Goal: Task Accomplishment & Management: Use online tool/utility

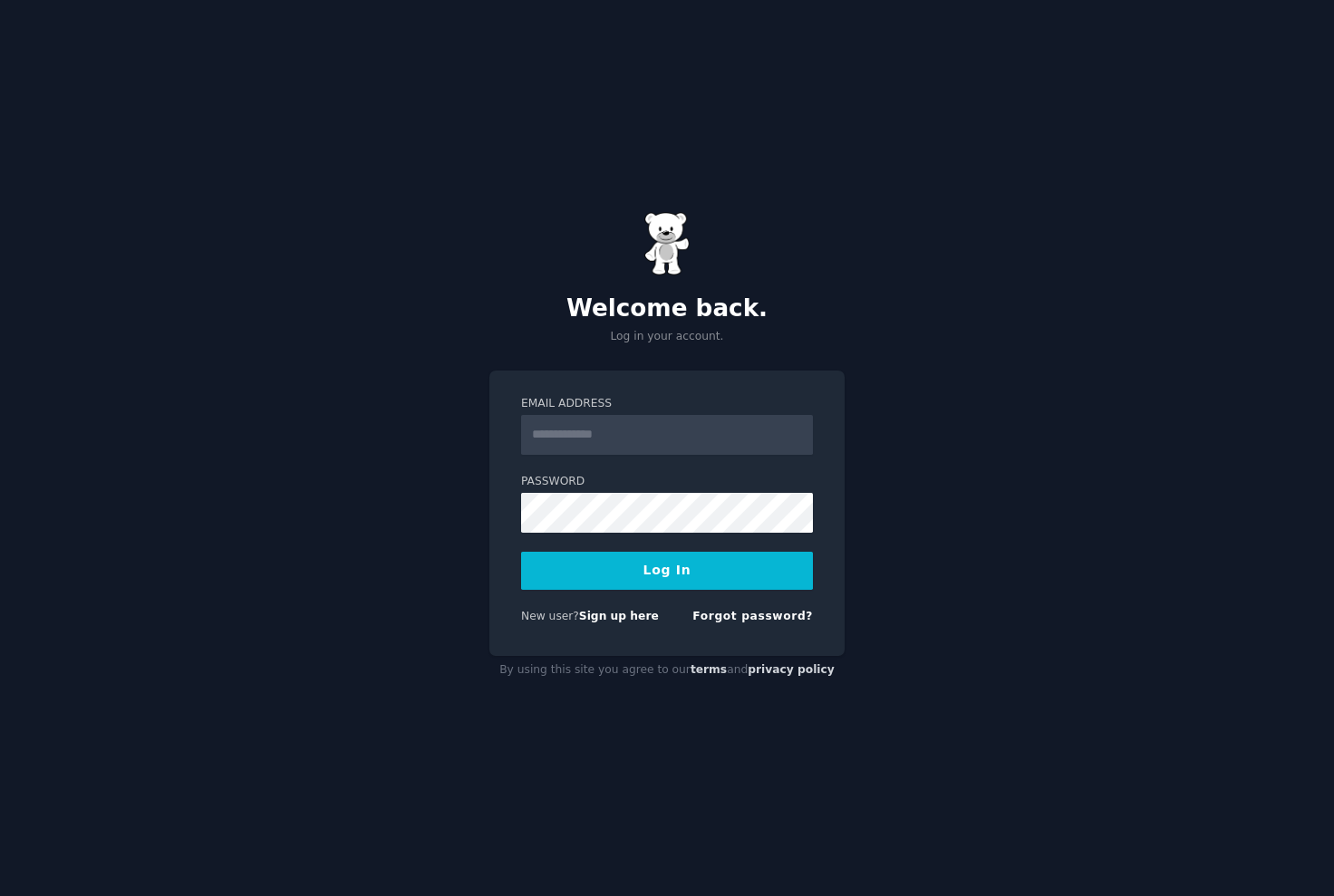
type input "**********"
click at [661, 432] on input "**********" at bounding box center [666, 435] width 292 height 40
click at [590, 552] on button "Log In" at bounding box center [666, 571] width 292 height 38
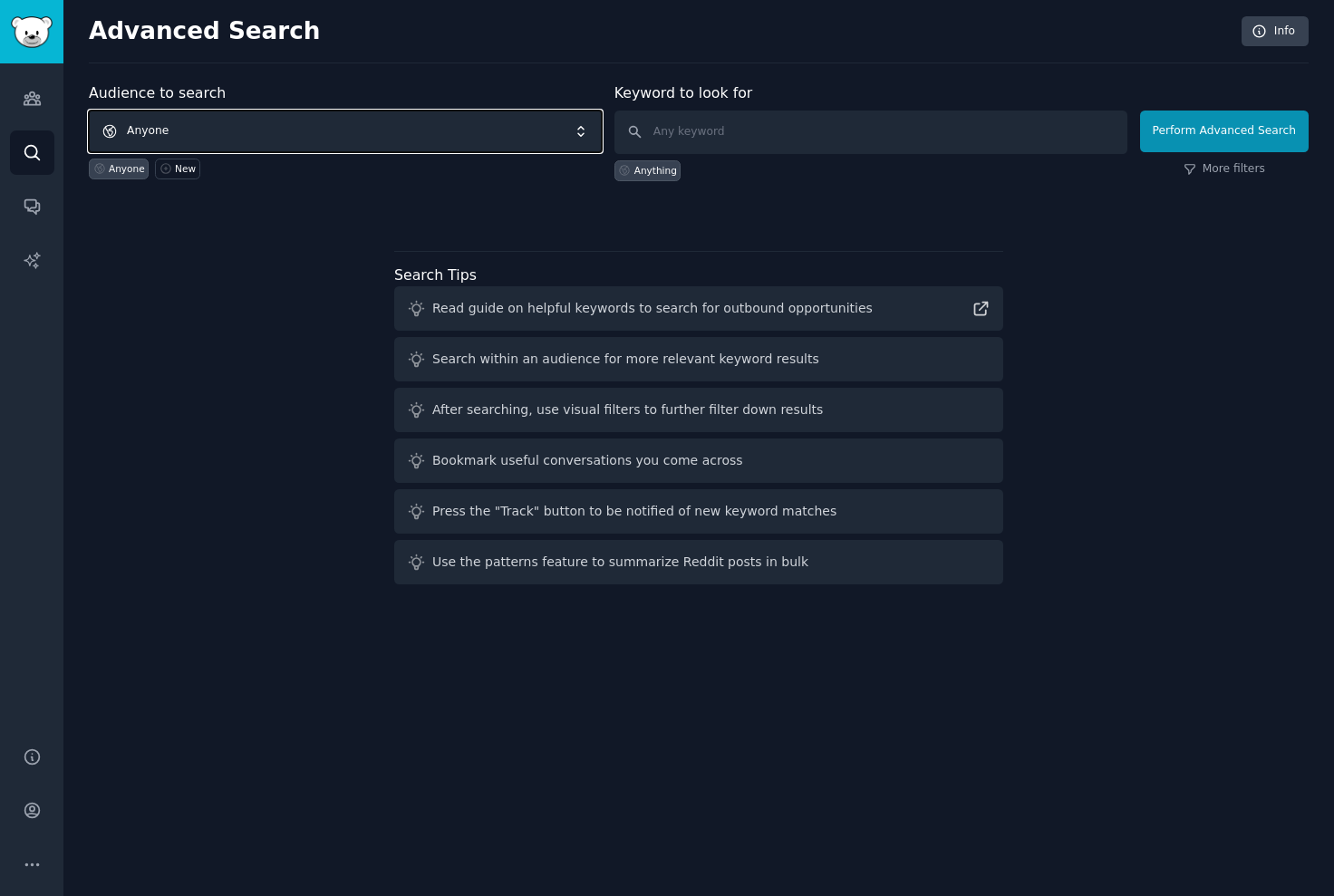
click at [295, 140] on span "Anyone" at bounding box center [345, 131] width 513 height 41
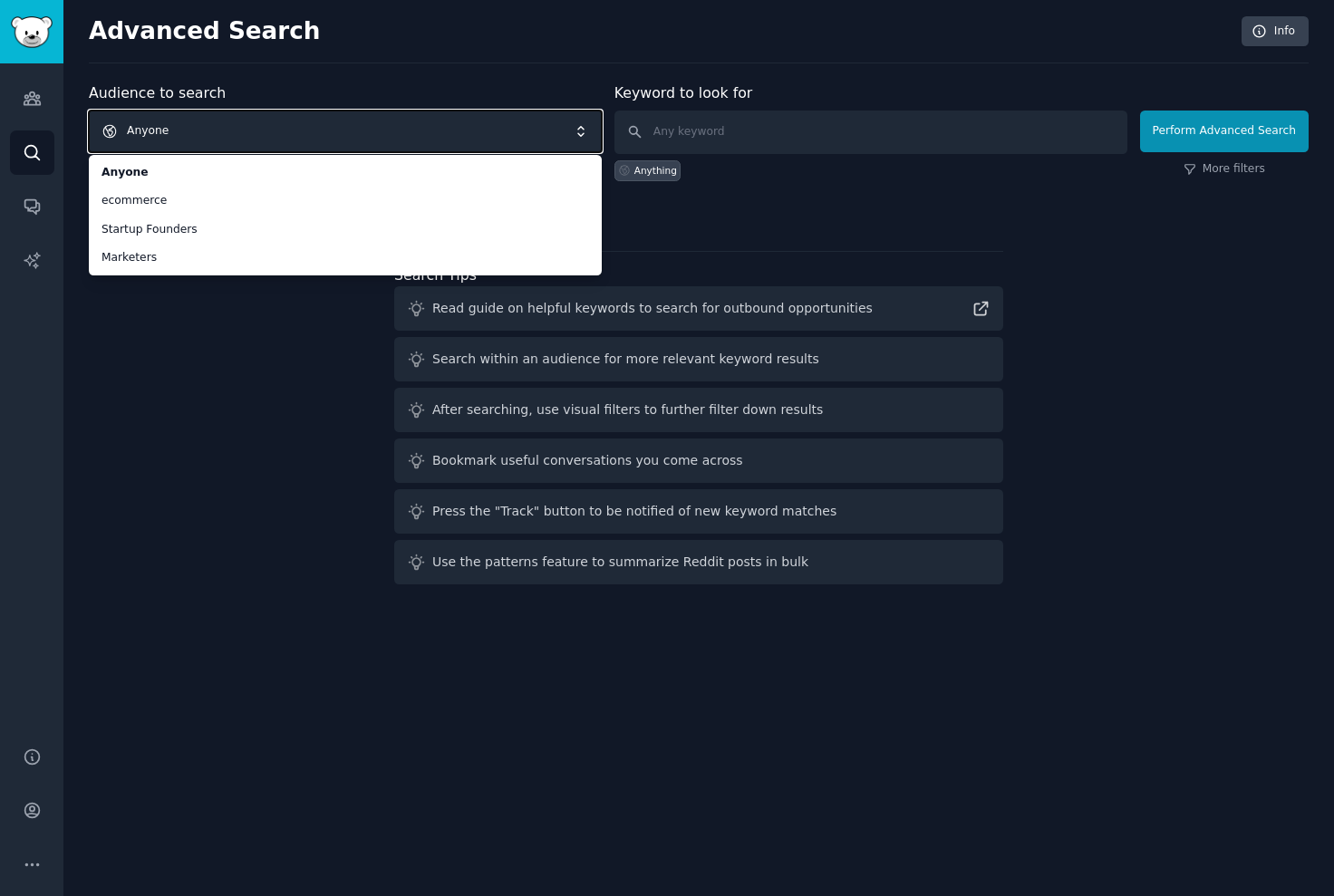
click at [225, 139] on span "Anyone" at bounding box center [345, 131] width 513 height 41
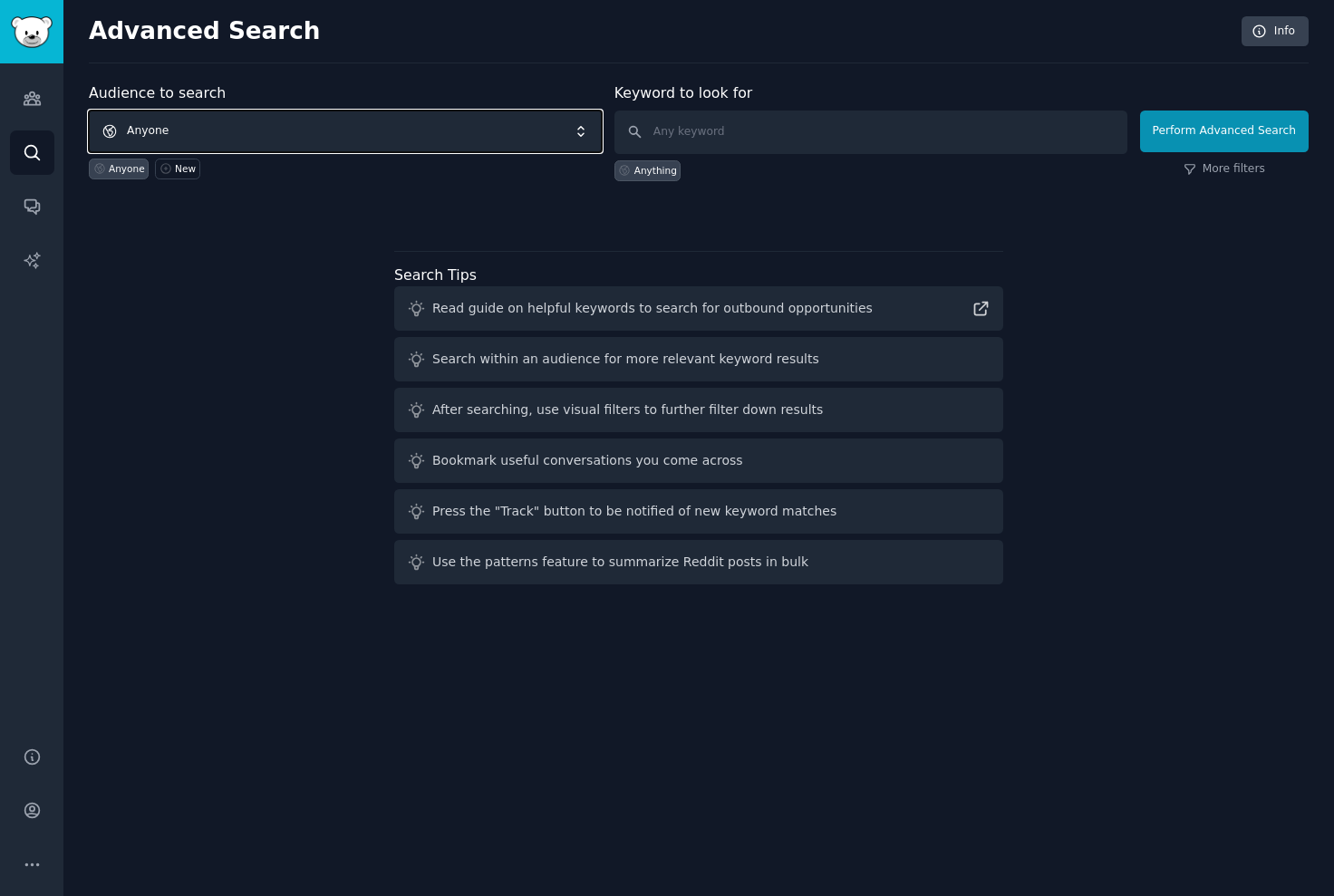
click at [225, 139] on span "Anyone" at bounding box center [345, 131] width 513 height 41
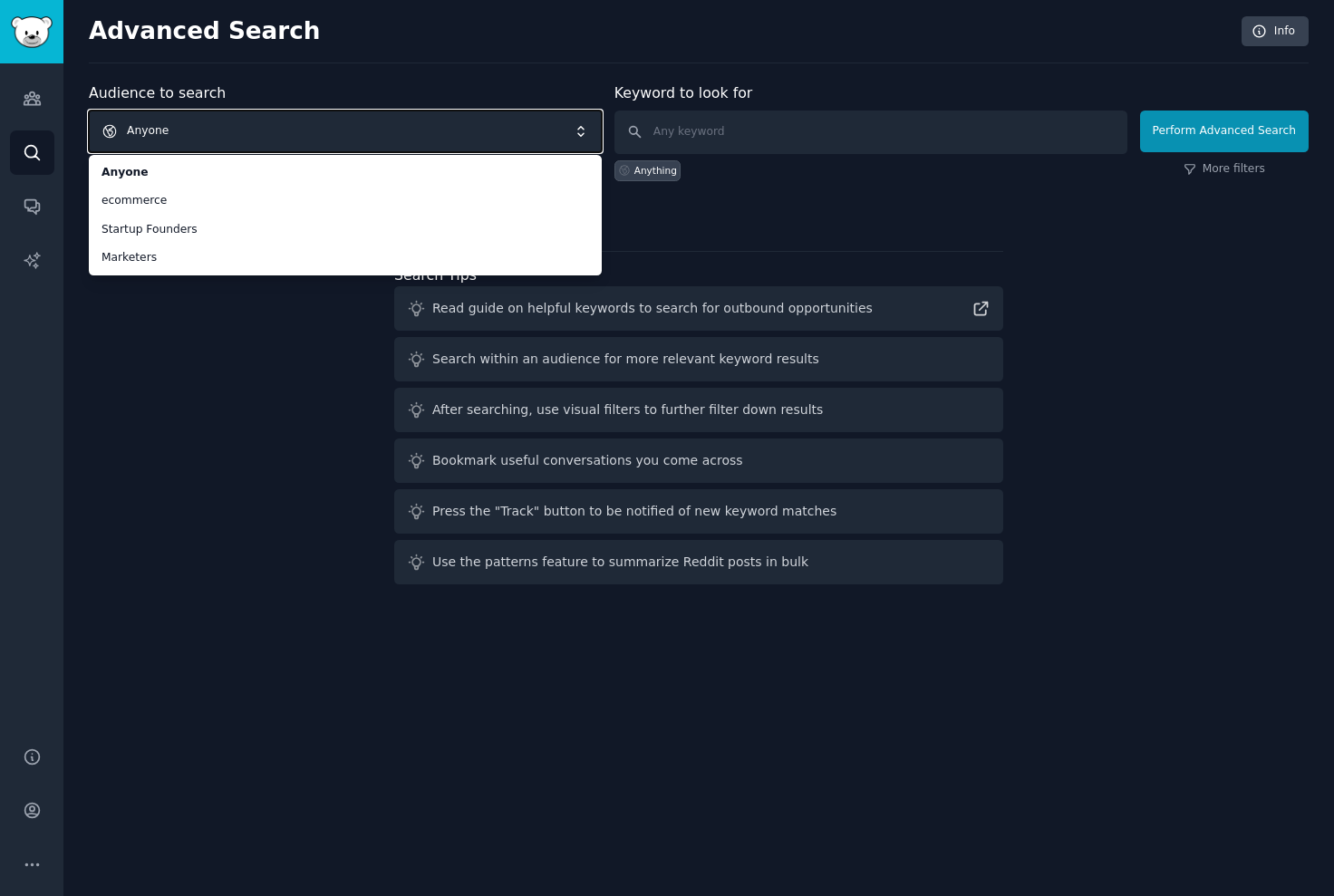
click at [464, 126] on span "Anyone" at bounding box center [345, 131] width 513 height 41
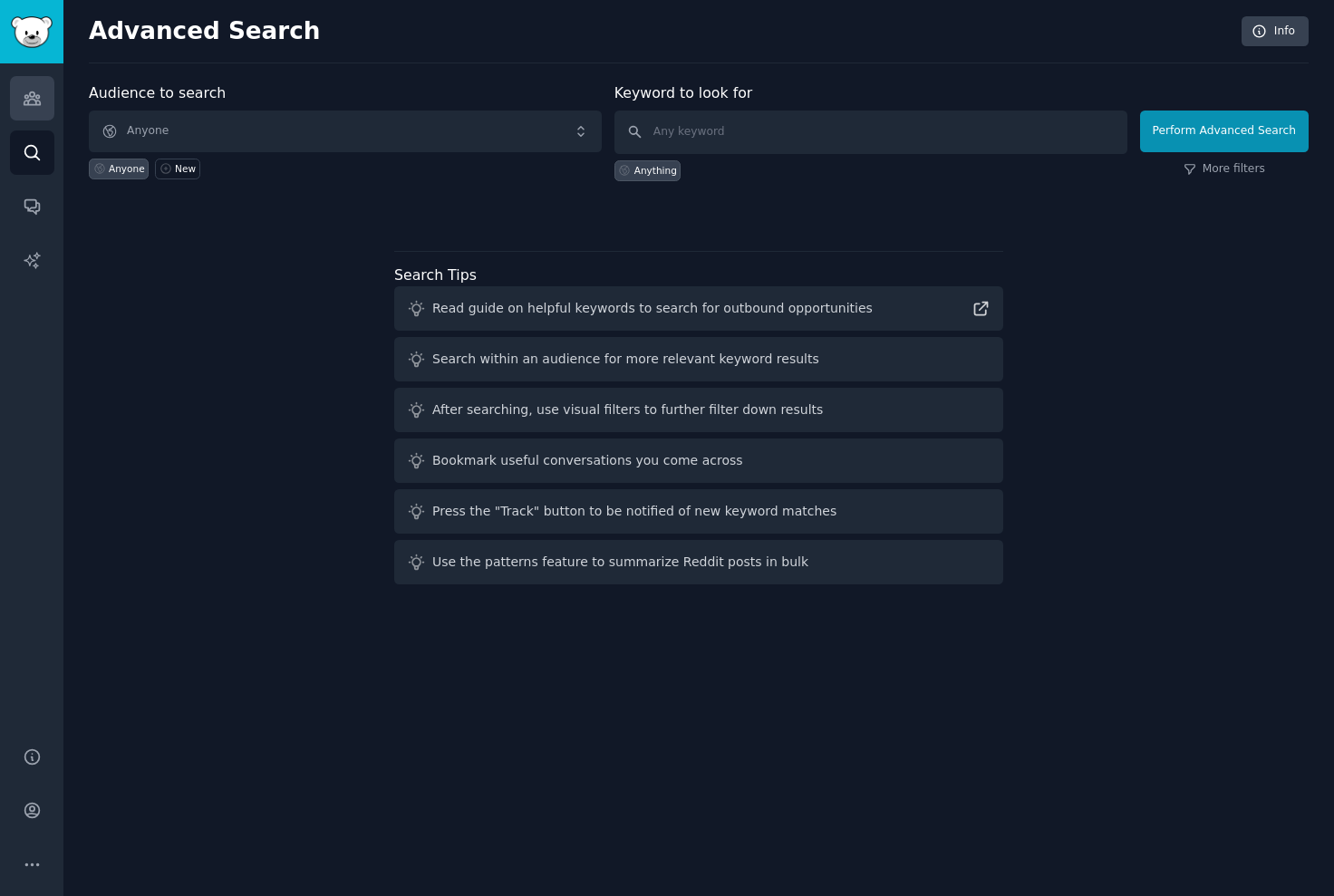
click at [41, 103] on icon "Sidebar" at bounding box center [32, 98] width 19 height 19
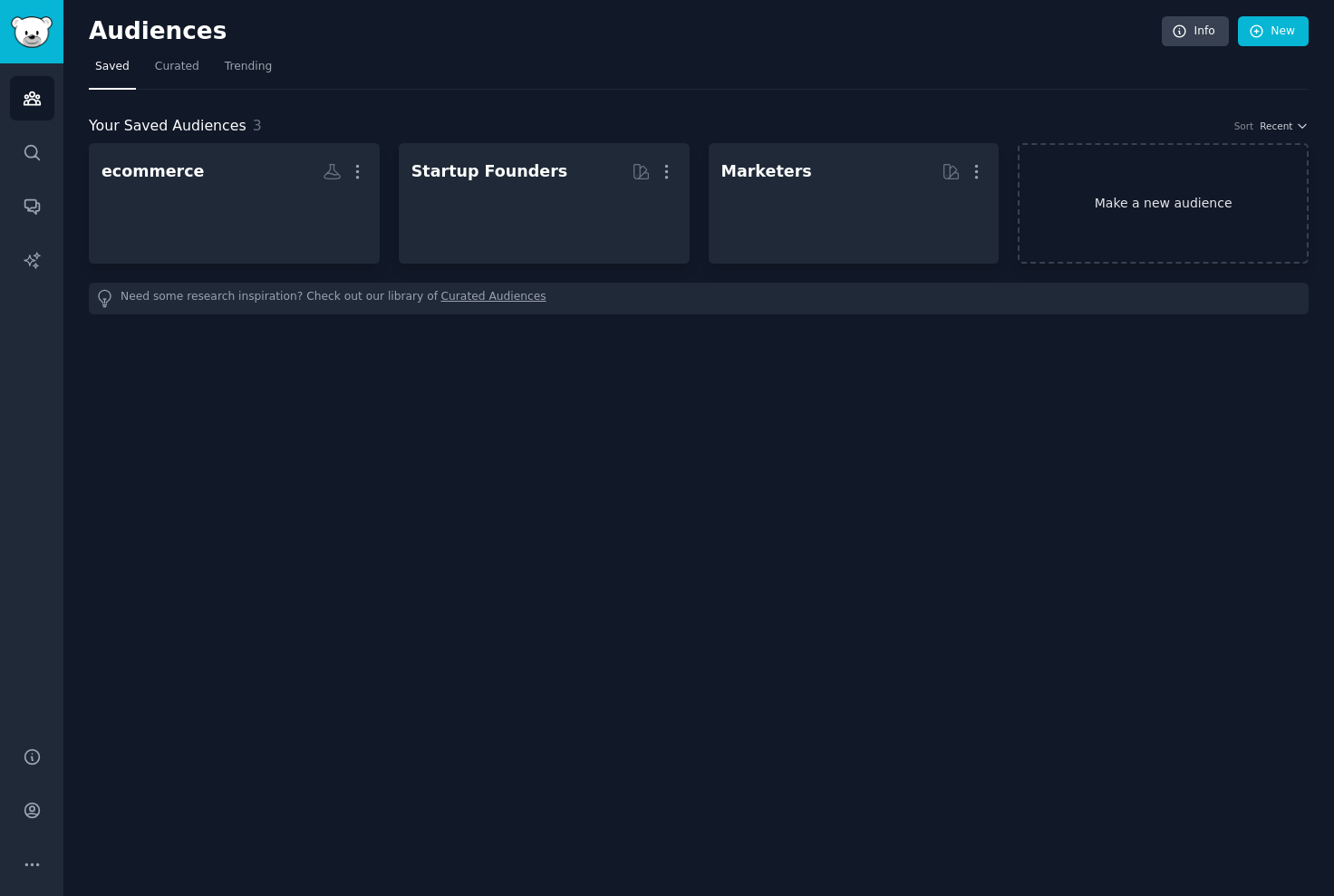
click at [1086, 227] on link "Make a new audience" at bounding box center [1163, 204] width 291 height 121
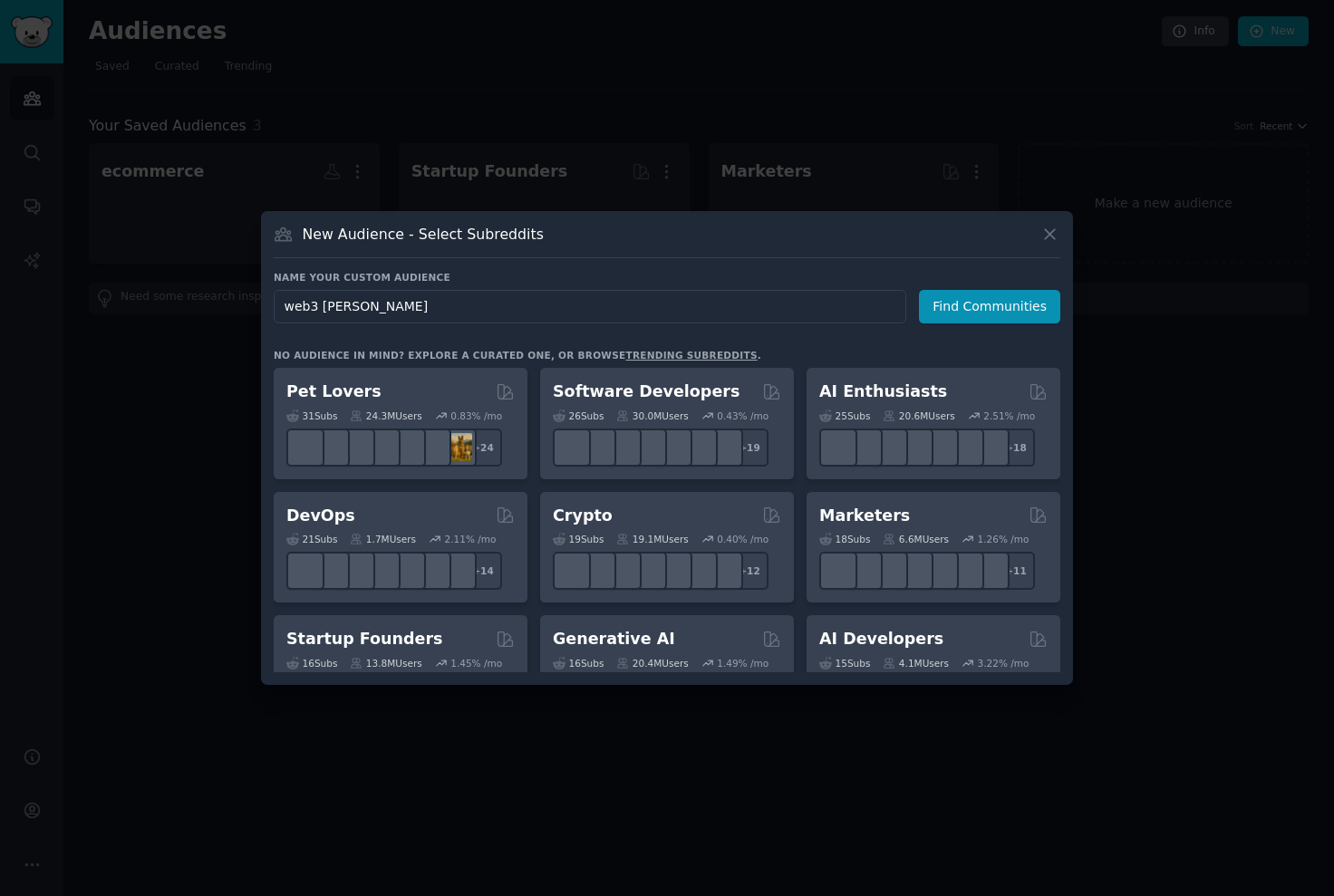
type input "web3 canna"
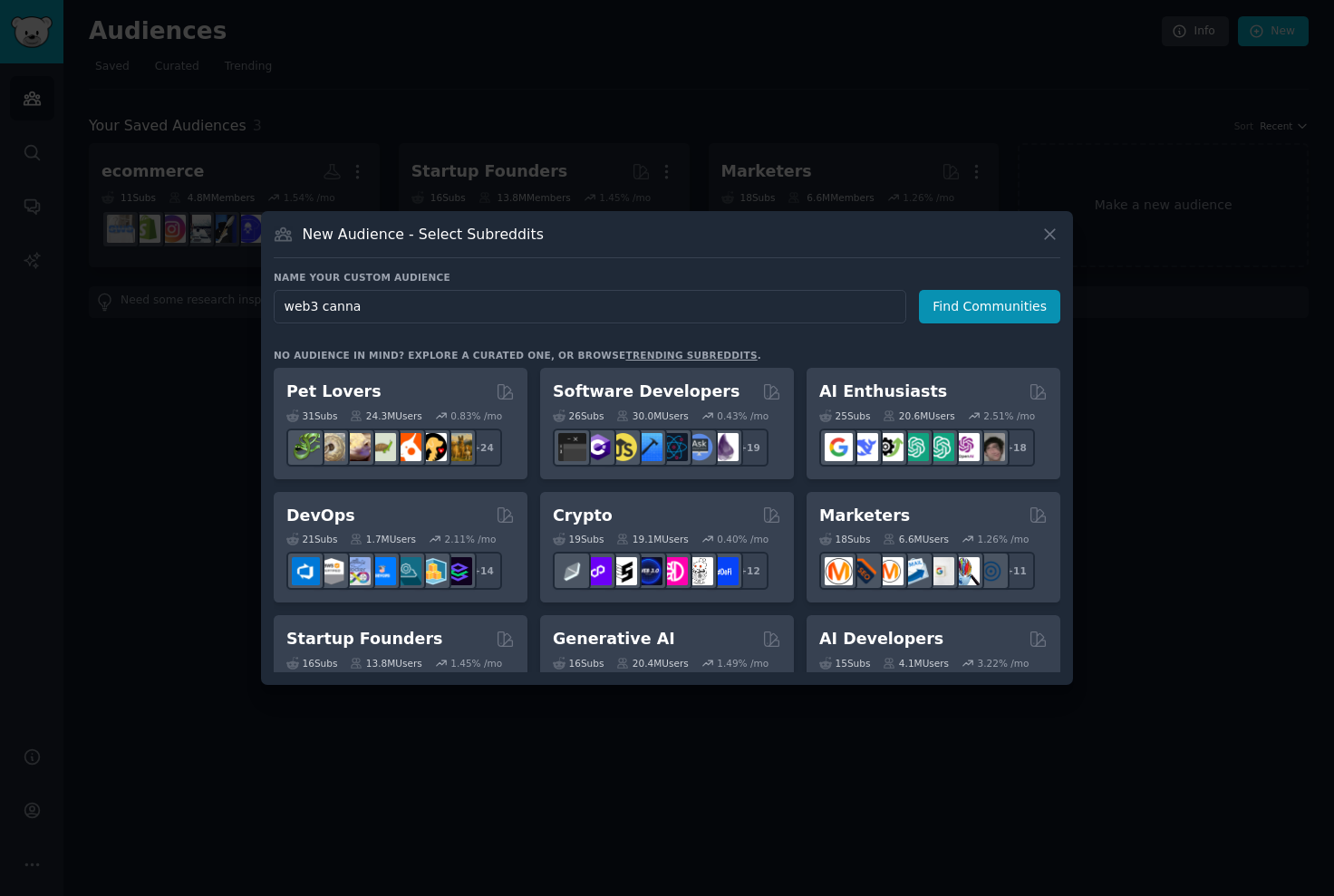
click at [702, 309] on input "web3 canna" at bounding box center [590, 307] width 632 height 34
type input "web3"
click button "Find Communities" at bounding box center [990, 307] width 142 height 34
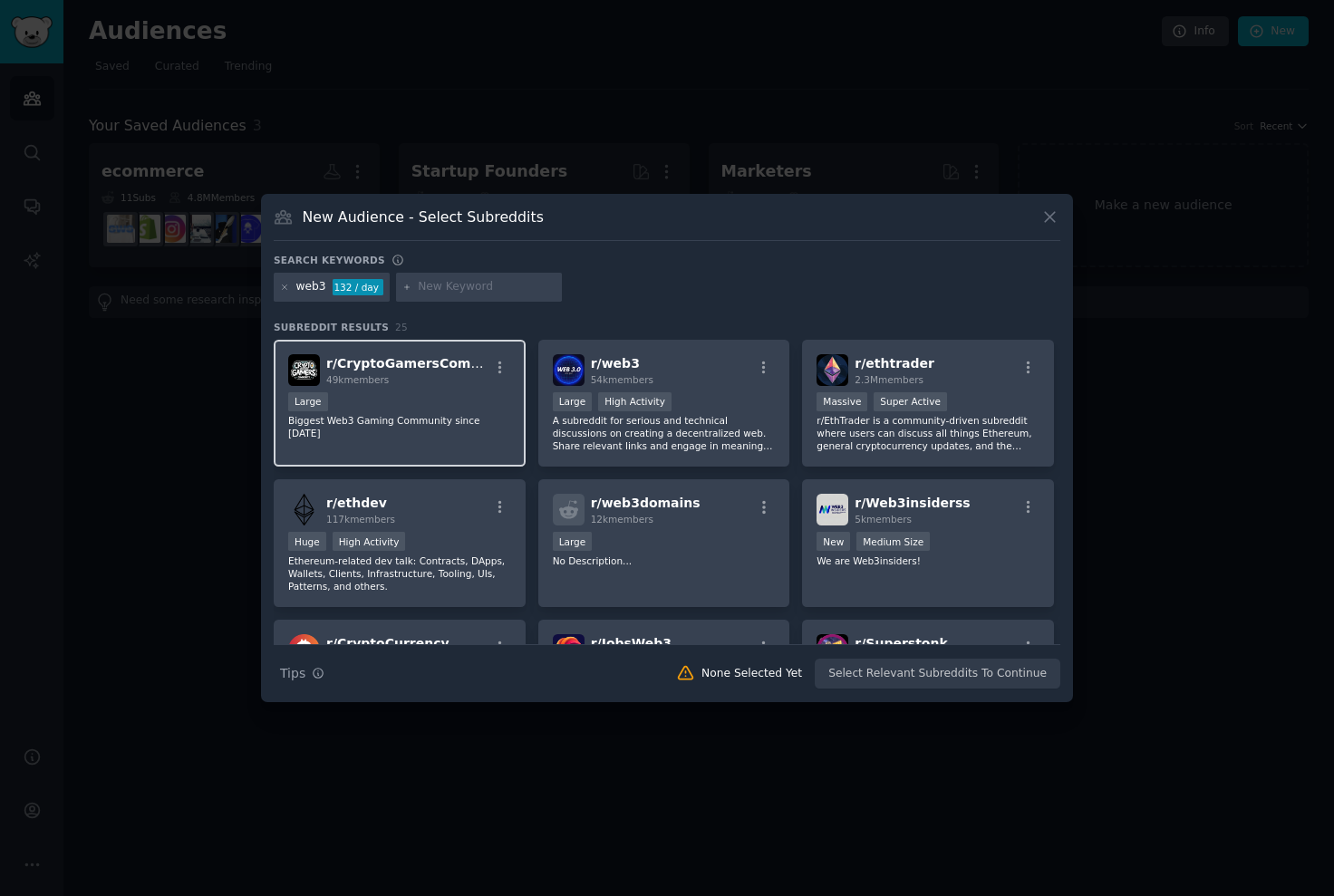
click at [432, 395] on div "Large" at bounding box center [399, 404] width 223 height 23
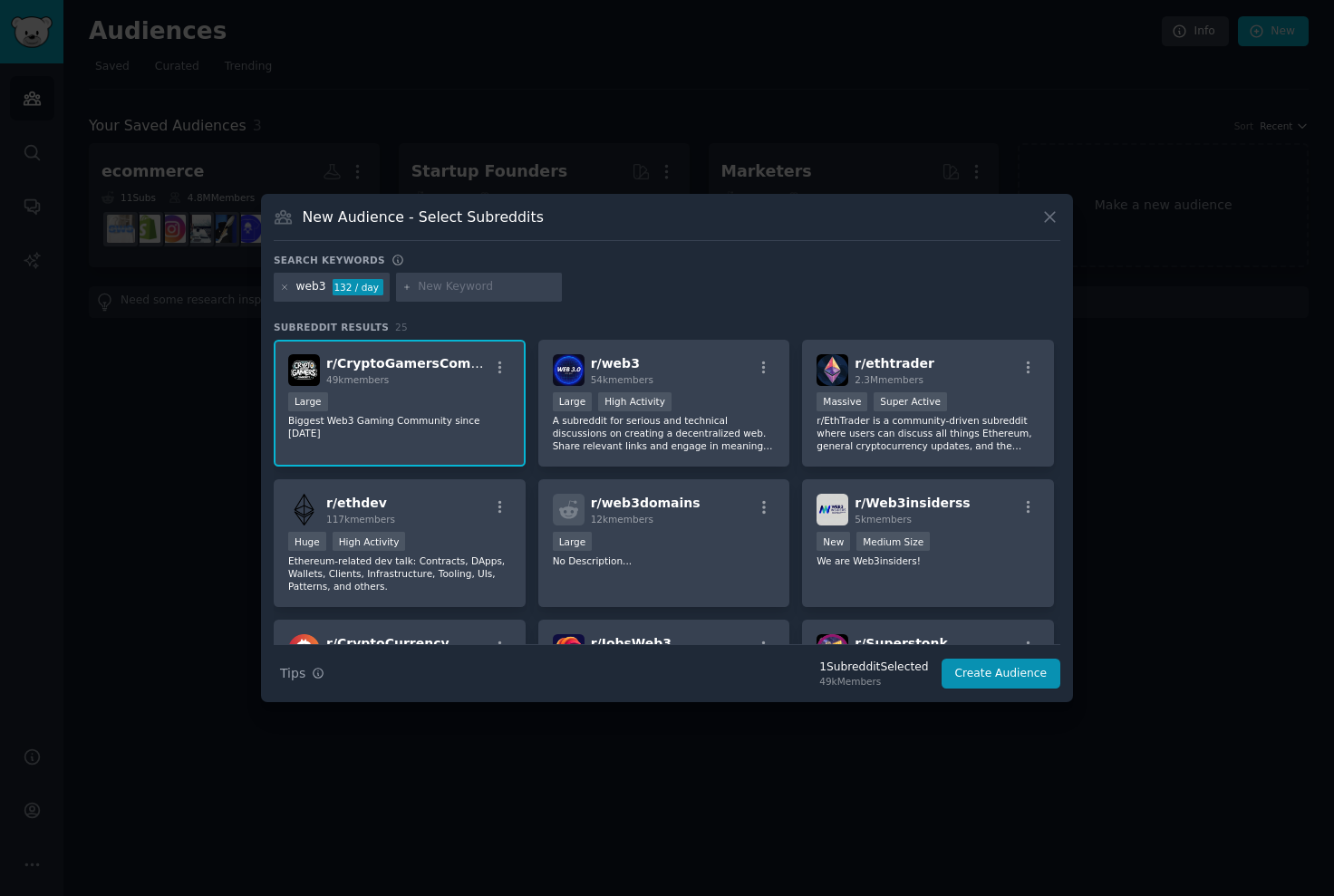
click at [442, 409] on div "Large" at bounding box center [399, 404] width 223 height 23
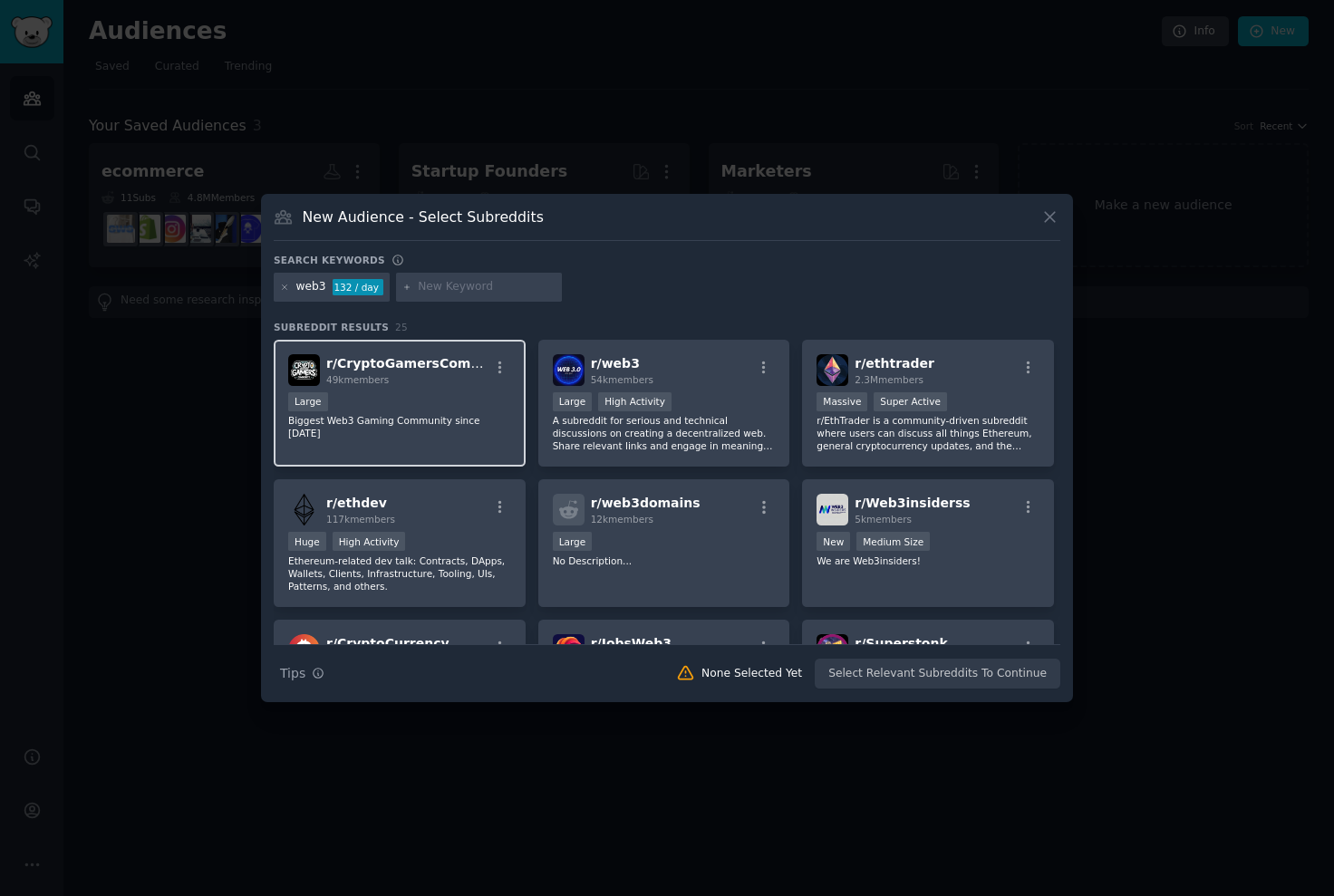
click at [478, 415] on p "Biggest Web3 Gaming Community since [DATE]" at bounding box center [399, 426] width 223 height 25
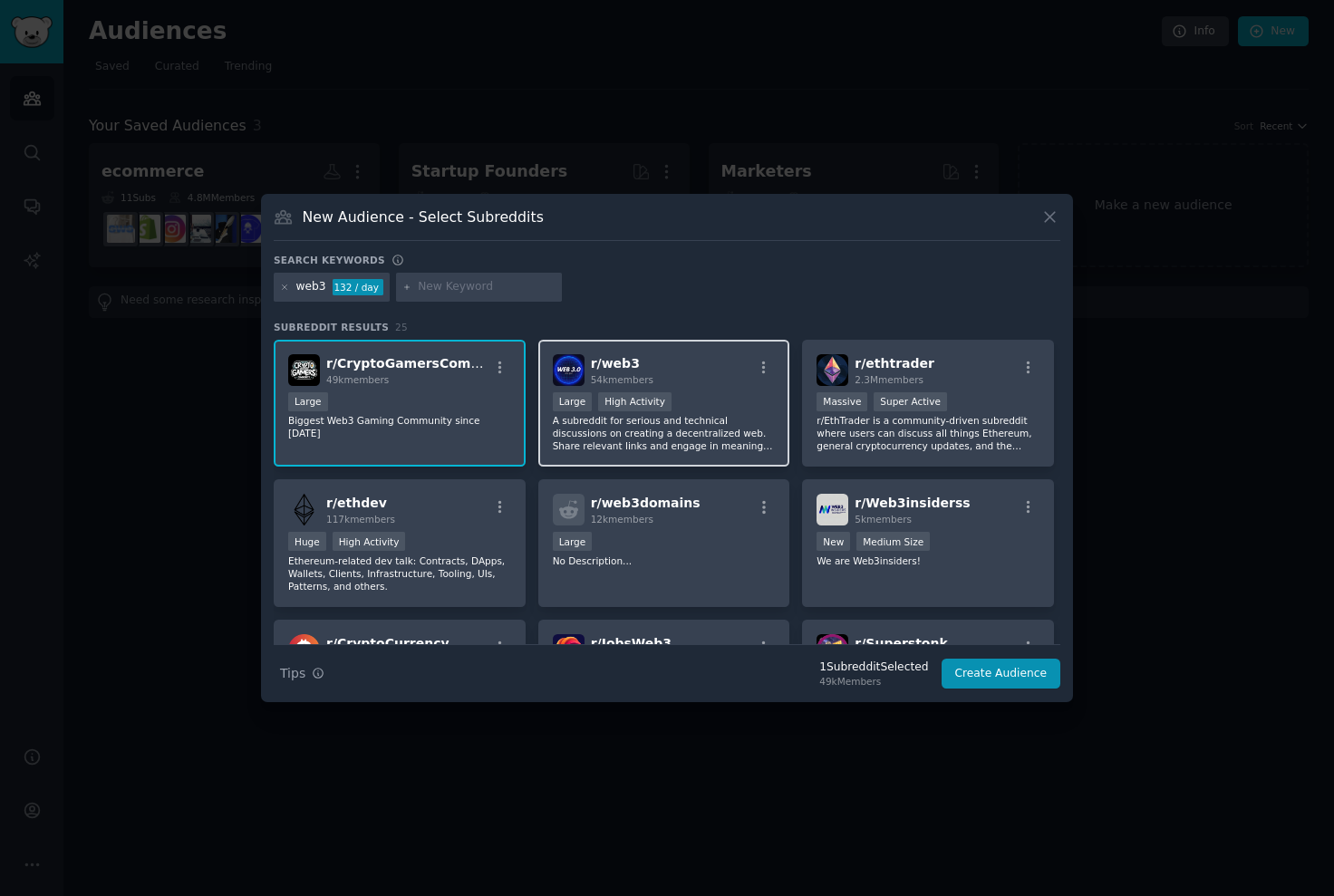
click at [725, 372] on div "r/ web3 54k members" at bounding box center [664, 371] width 223 height 32
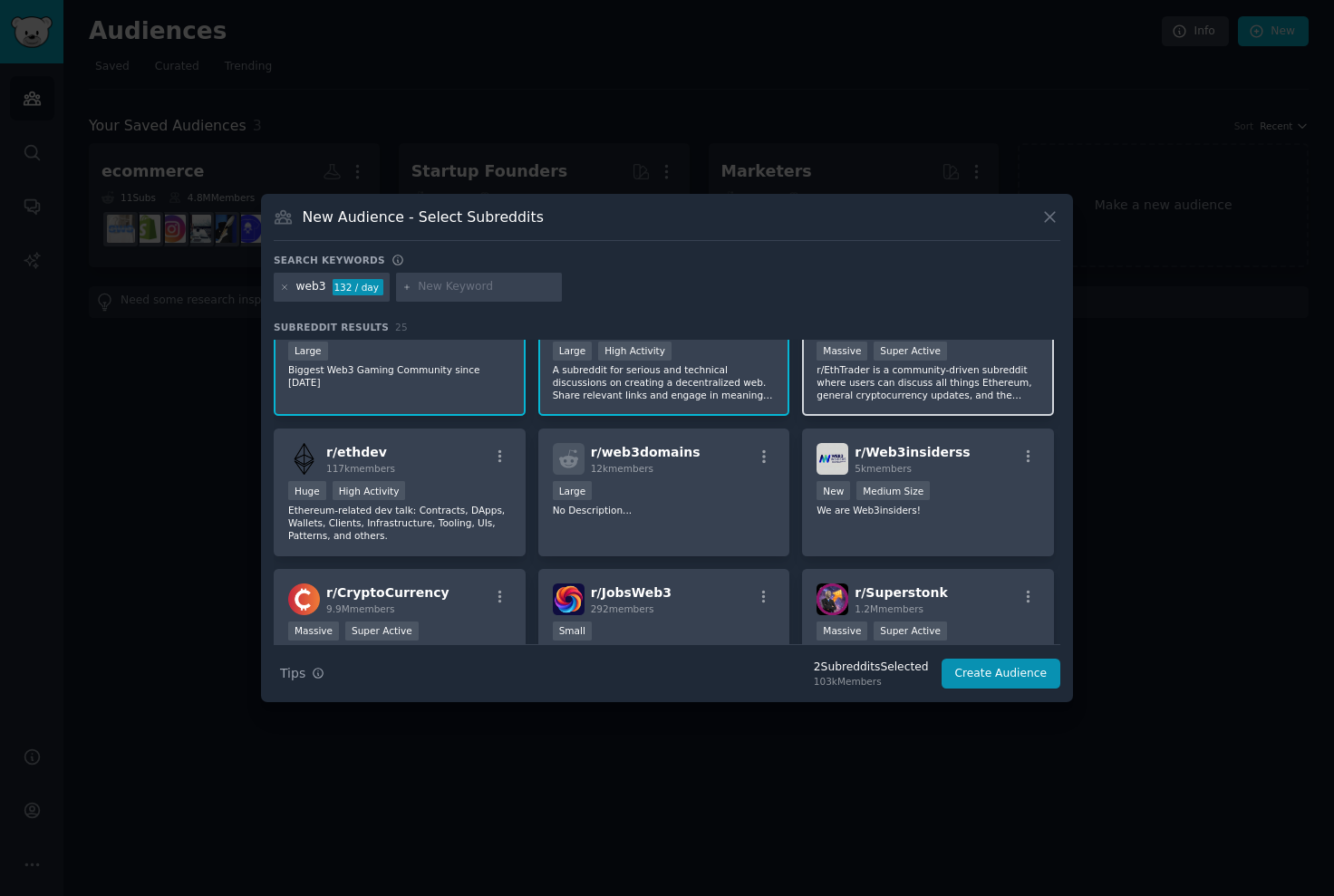
scroll to position [57, 0]
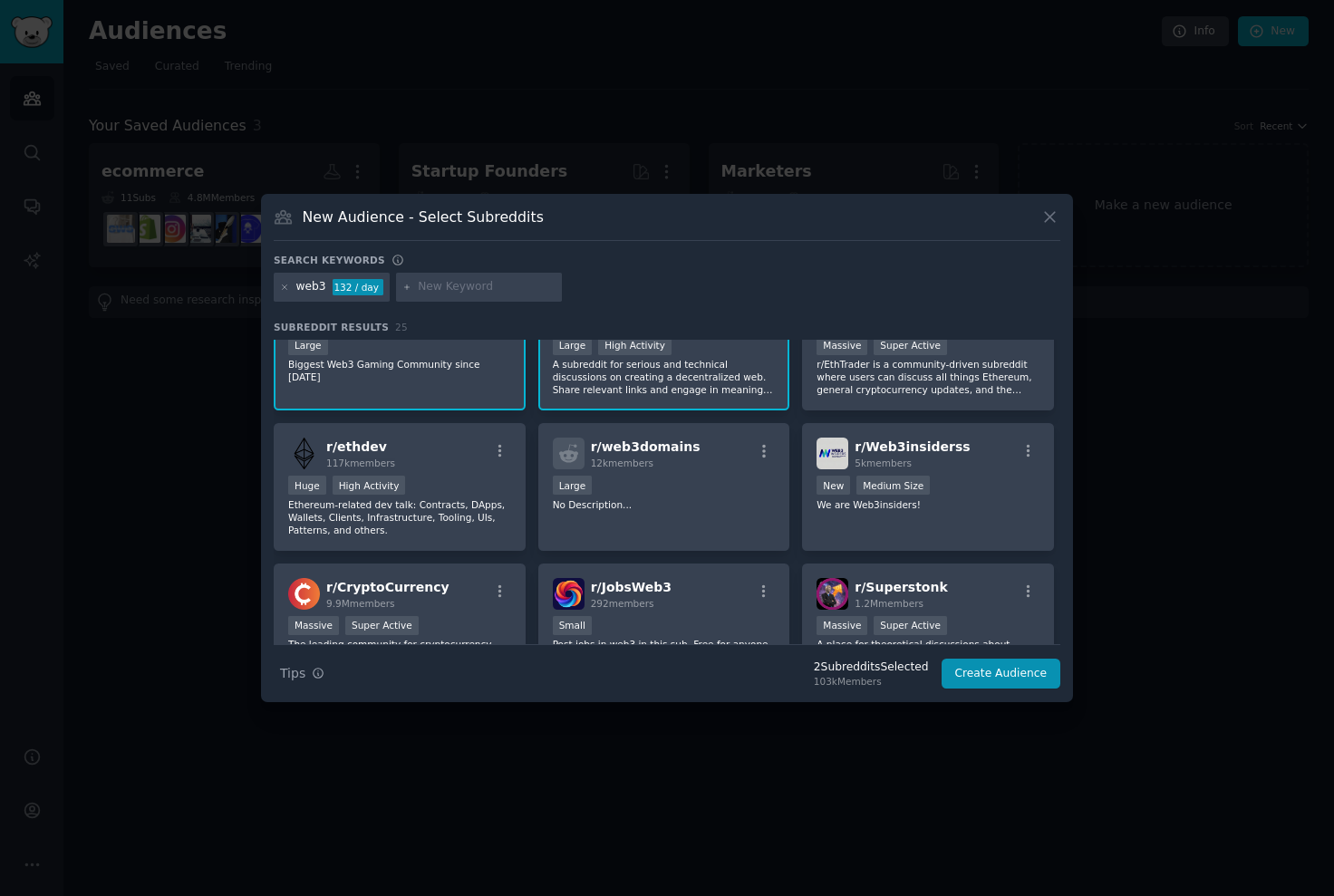
click at [454, 287] on input "text" at bounding box center [487, 287] width 138 height 16
type input "artist"
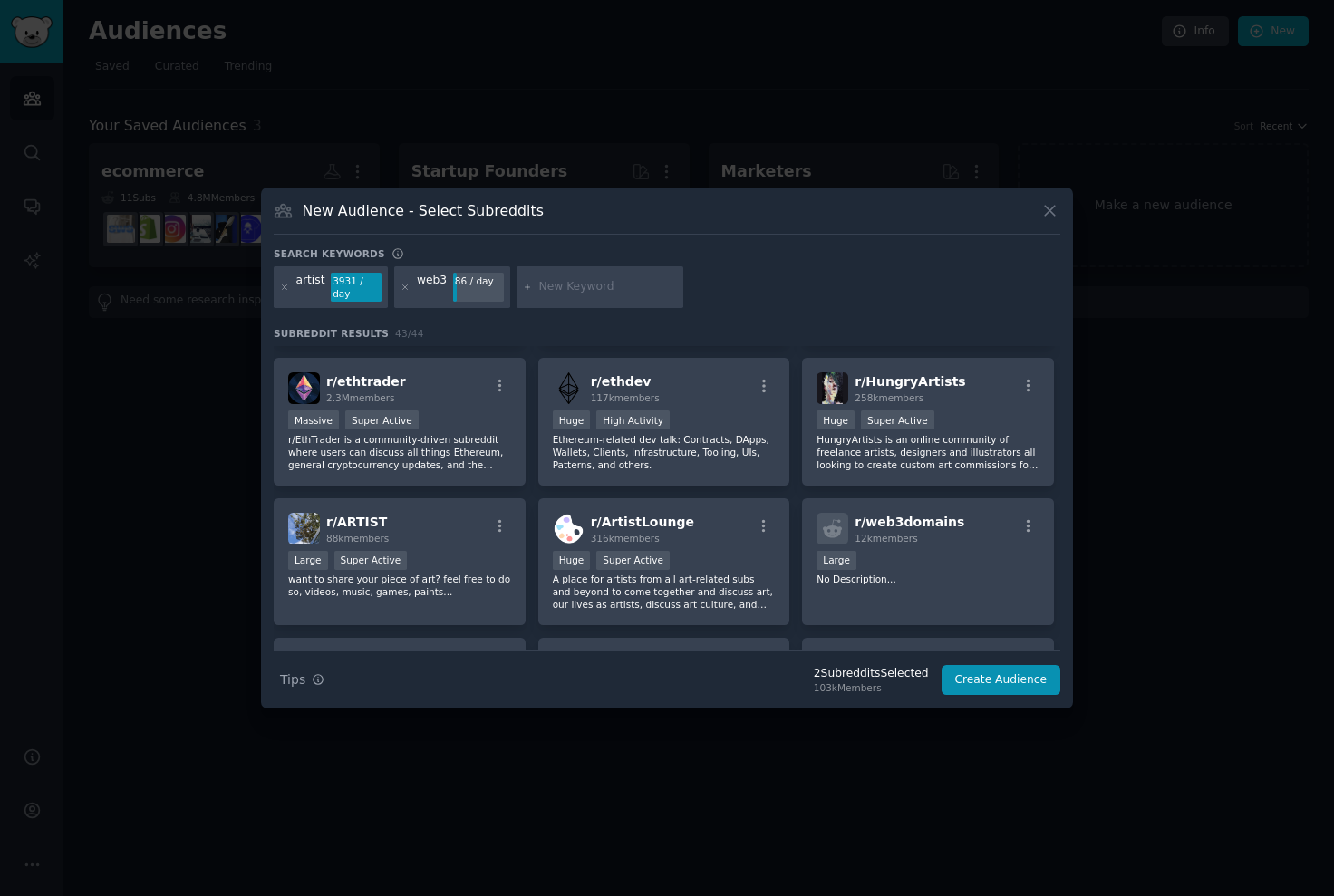
scroll to position [165, 0]
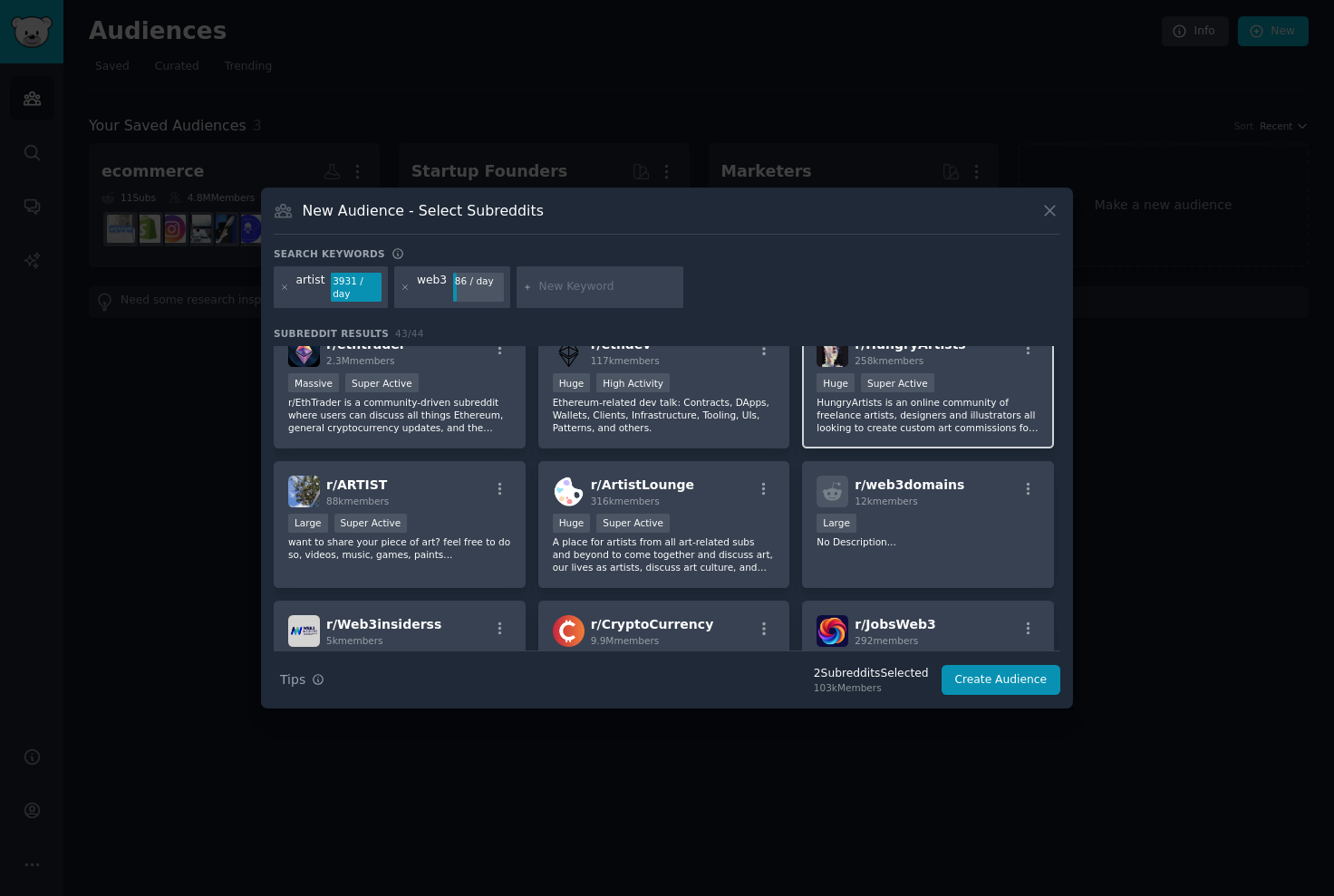
click at [959, 426] on p "HungryArtists is an online community of freelance artists, designers and illust…" at bounding box center [927, 415] width 223 height 38
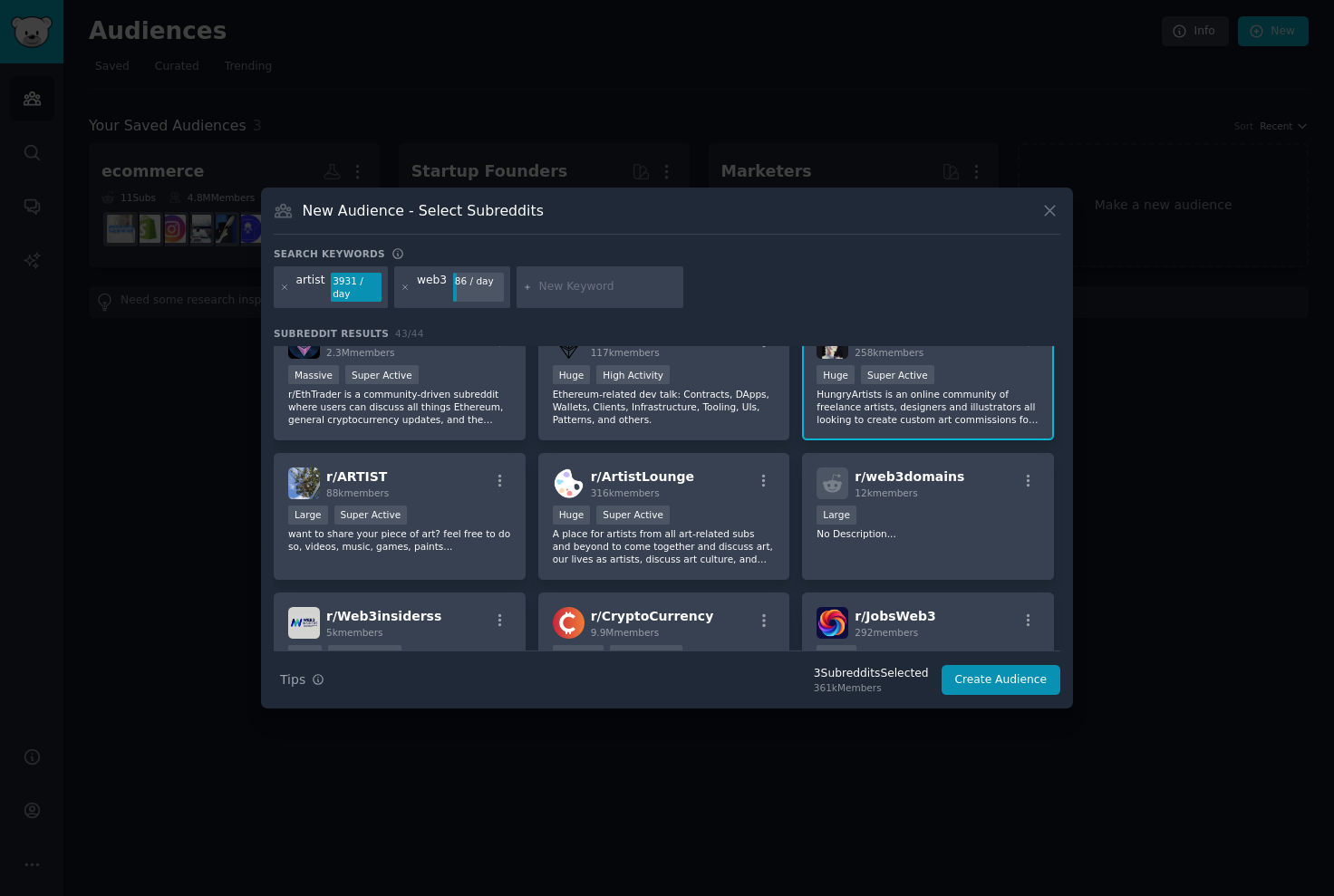
scroll to position [245, 0]
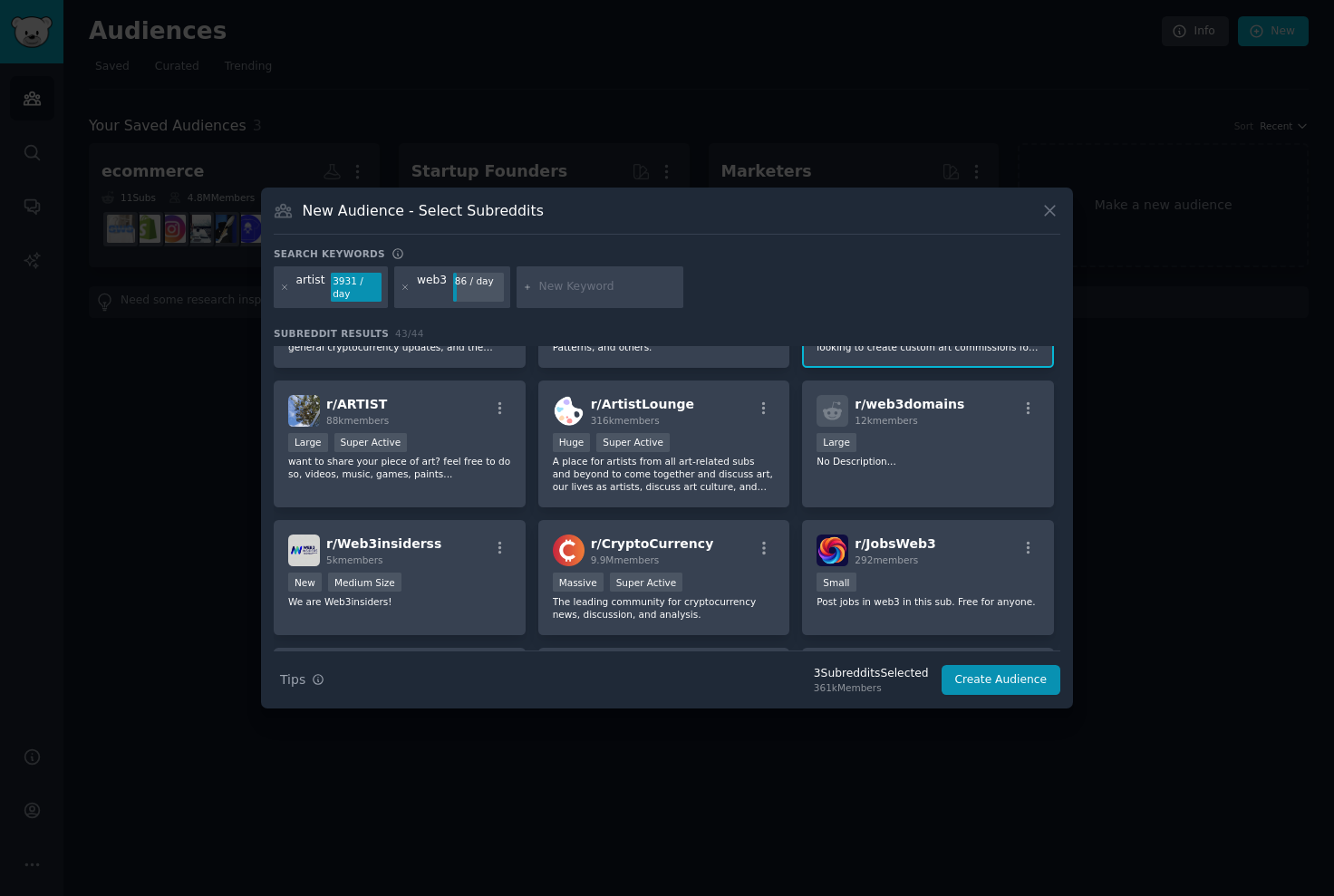
click at [556, 290] on input "text" at bounding box center [608, 287] width 138 height 16
type input "web3 artists"
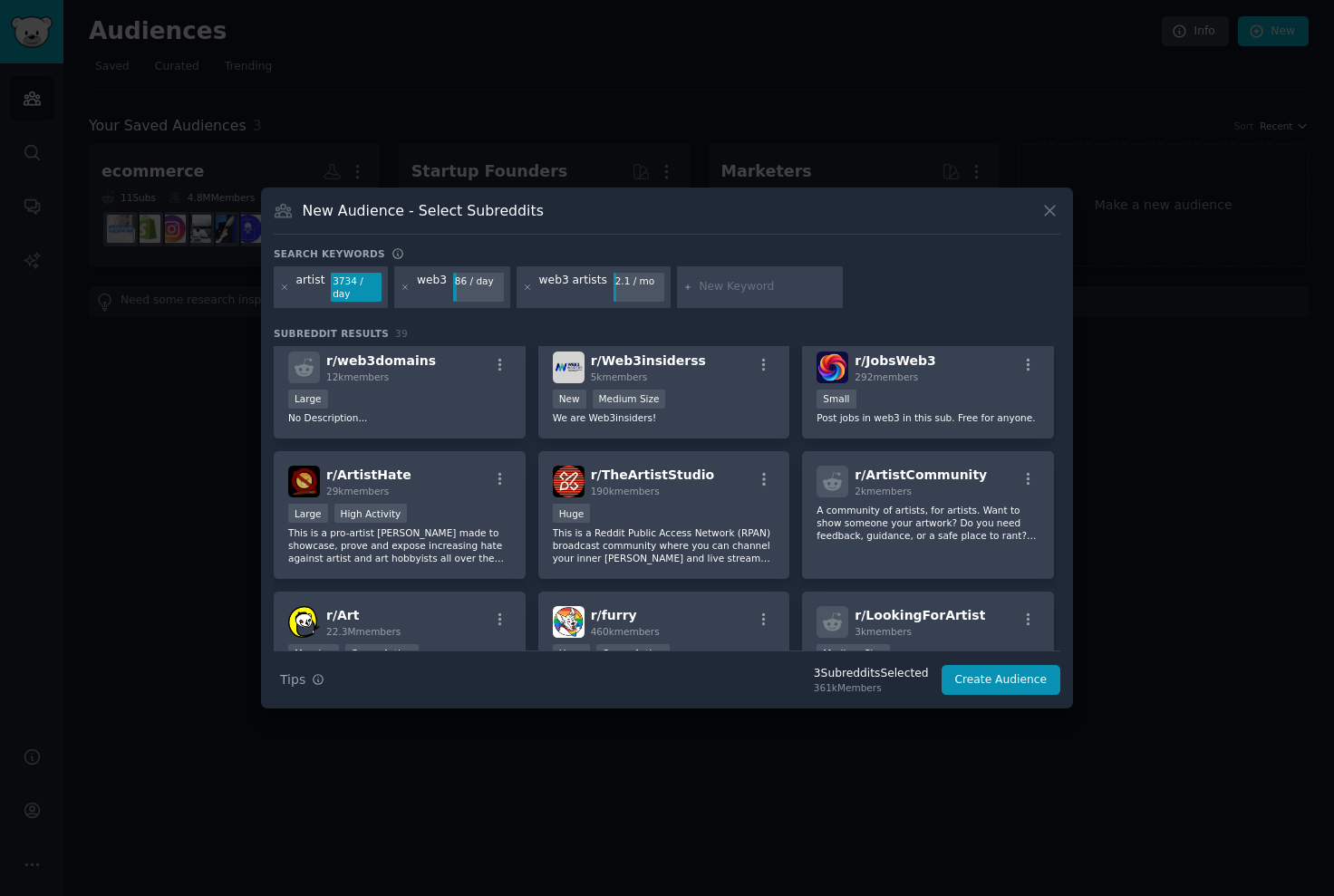
scroll to position [607, 0]
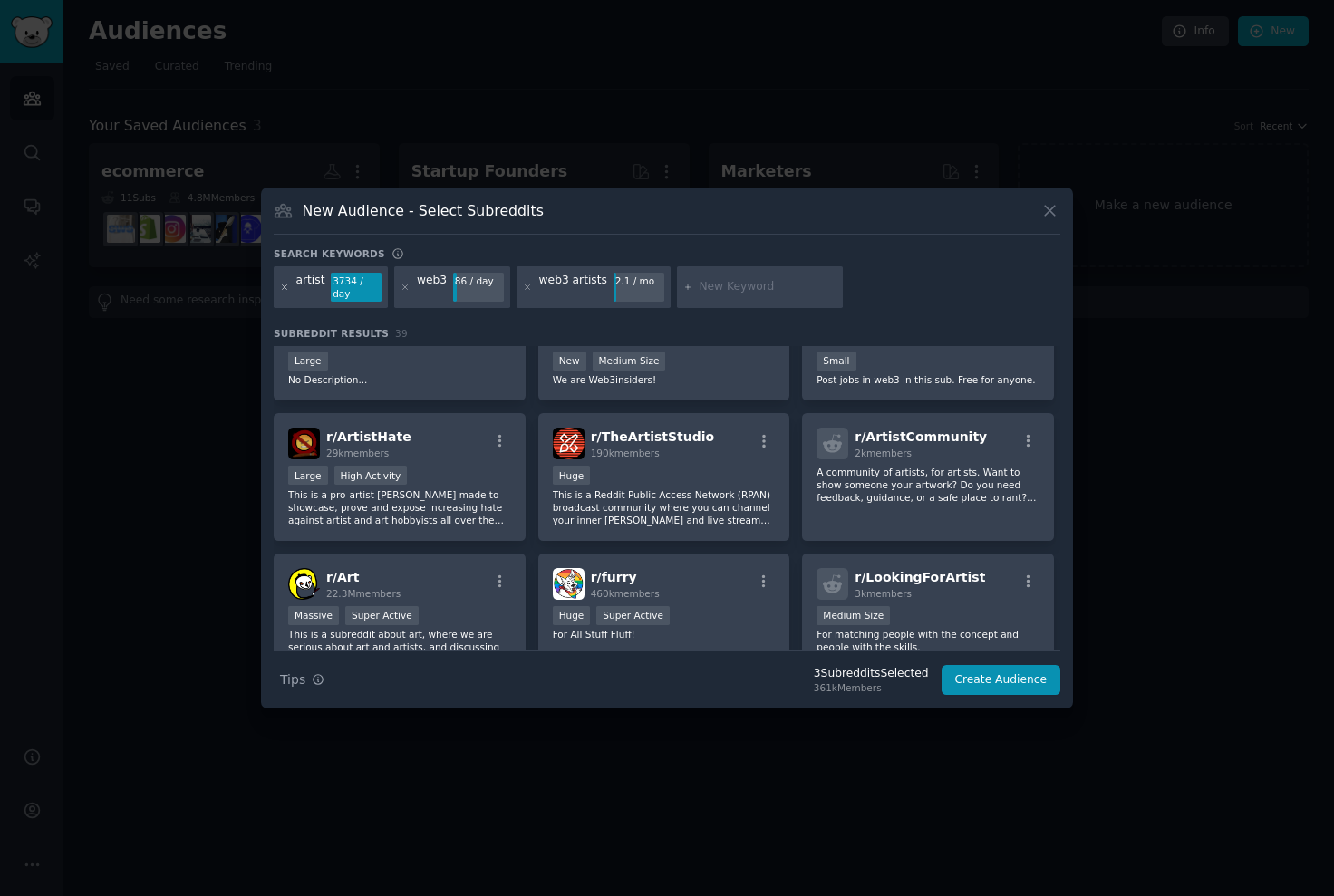
click at [285, 289] on icon at bounding box center [285, 288] width 10 height 10
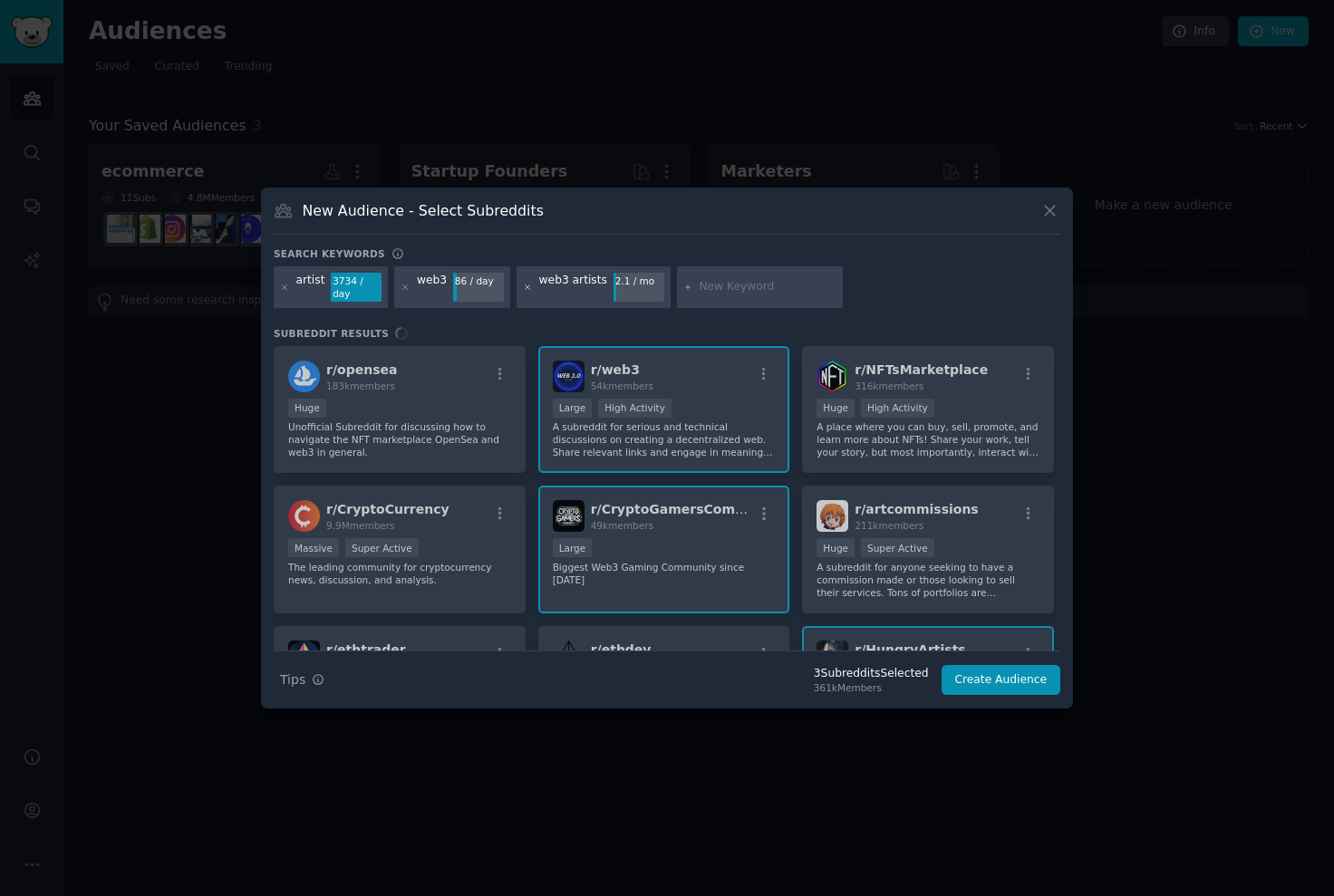
click at [525, 288] on icon at bounding box center [527, 288] width 10 height 10
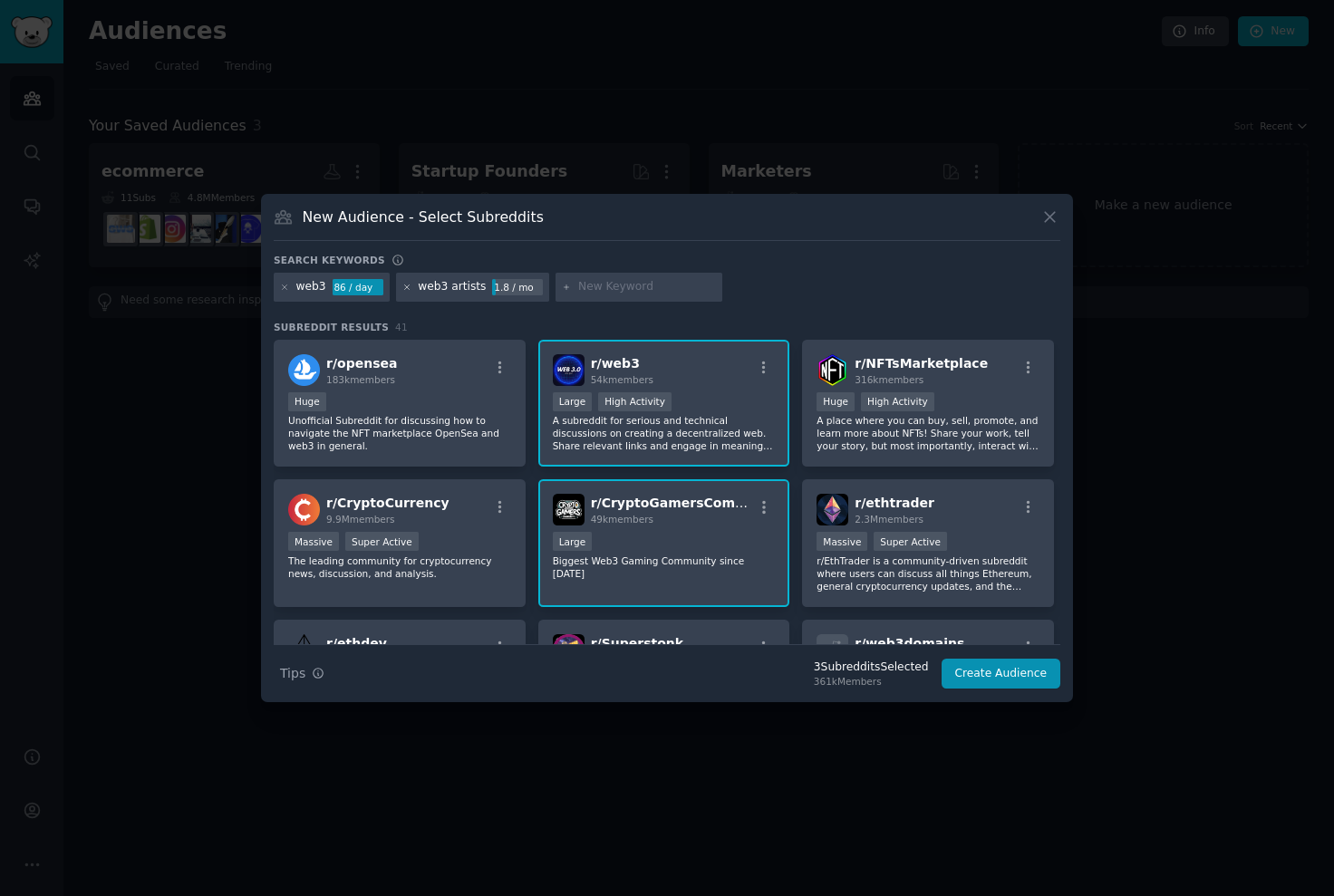
click at [402, 289] on icon at bounding box center [407, 288] width 10 height 10
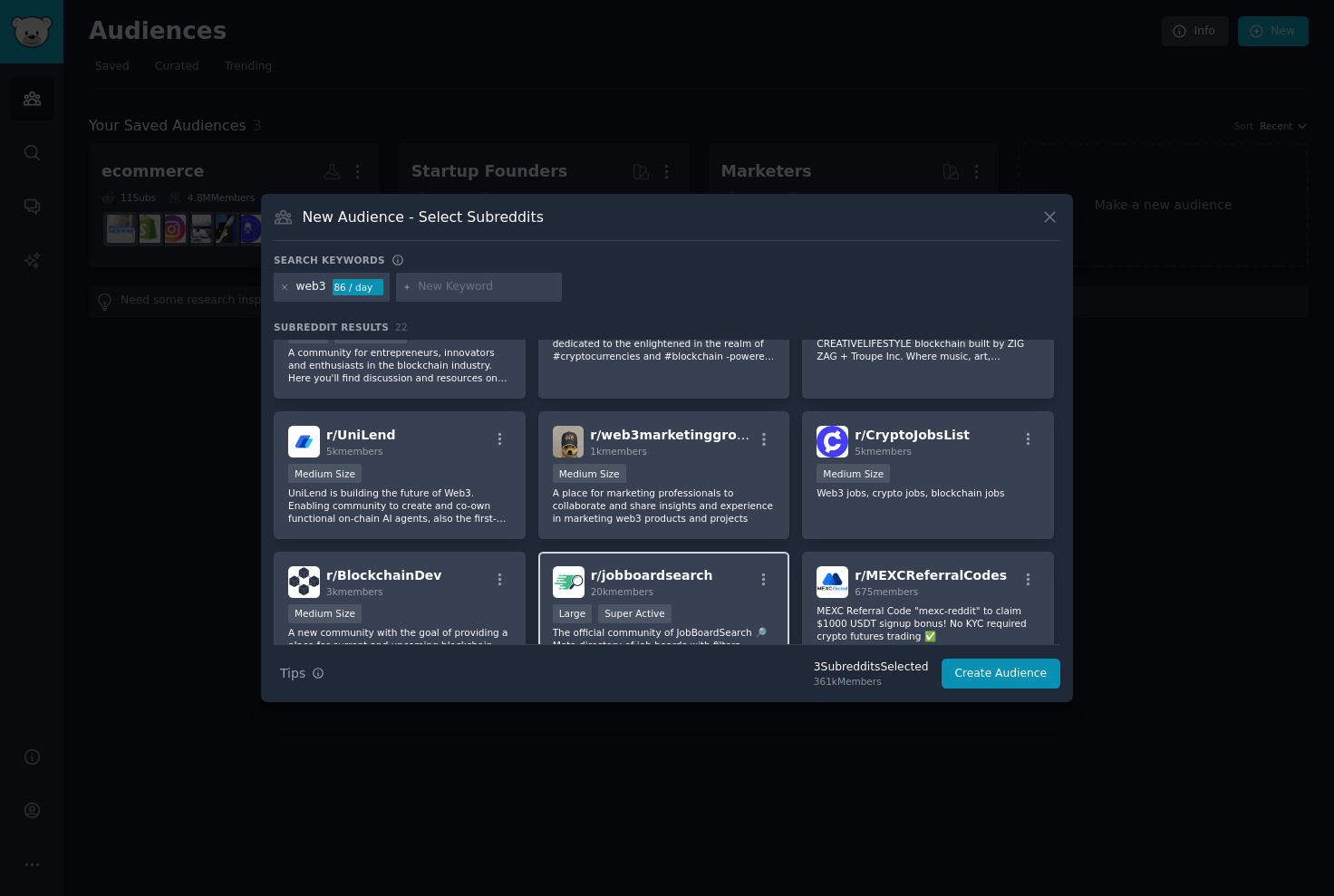
scroll to position [659, 0]
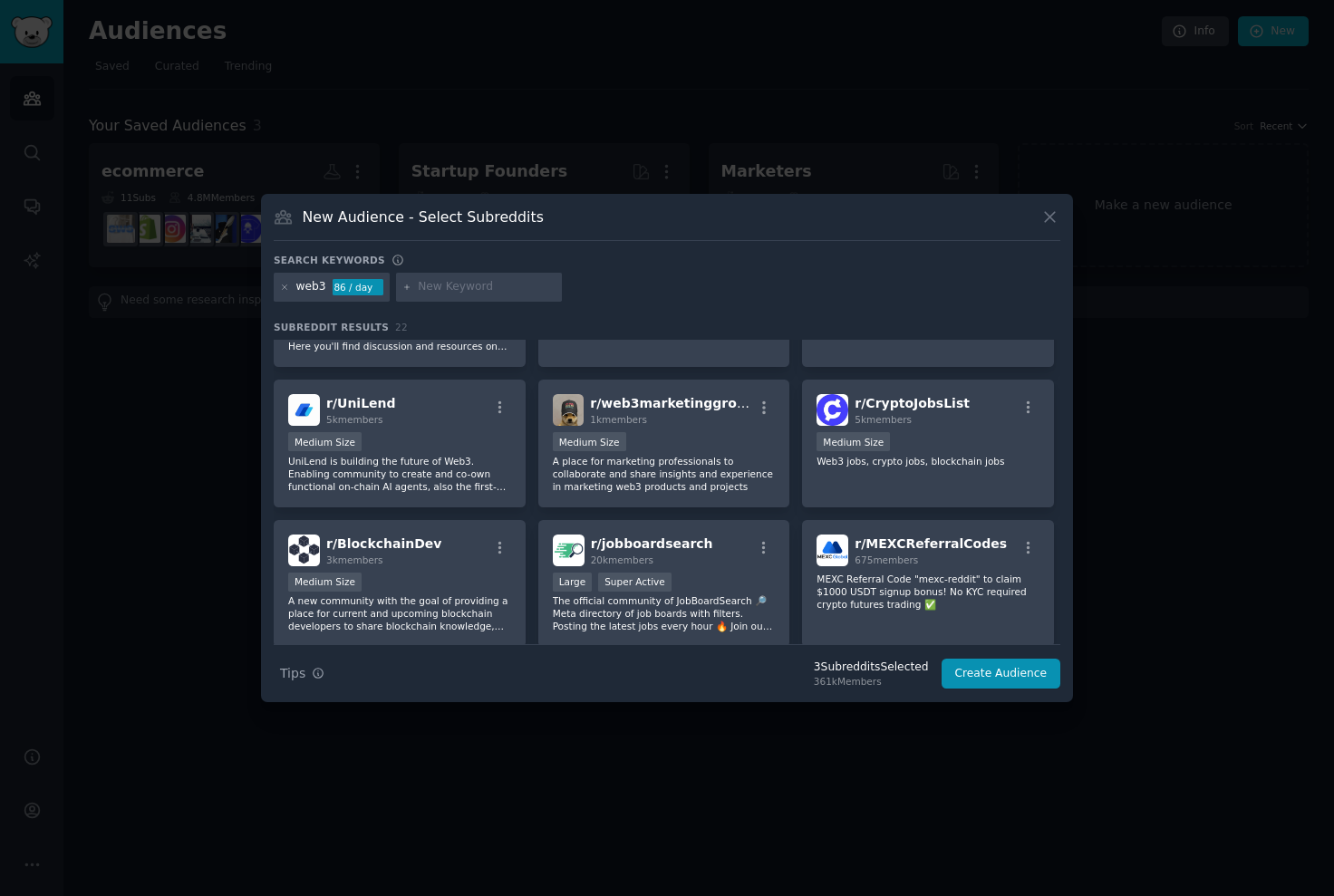
click at [434, 285] on input "text" at bounding box center [487, 287] width 138 height 16
type input "canna"
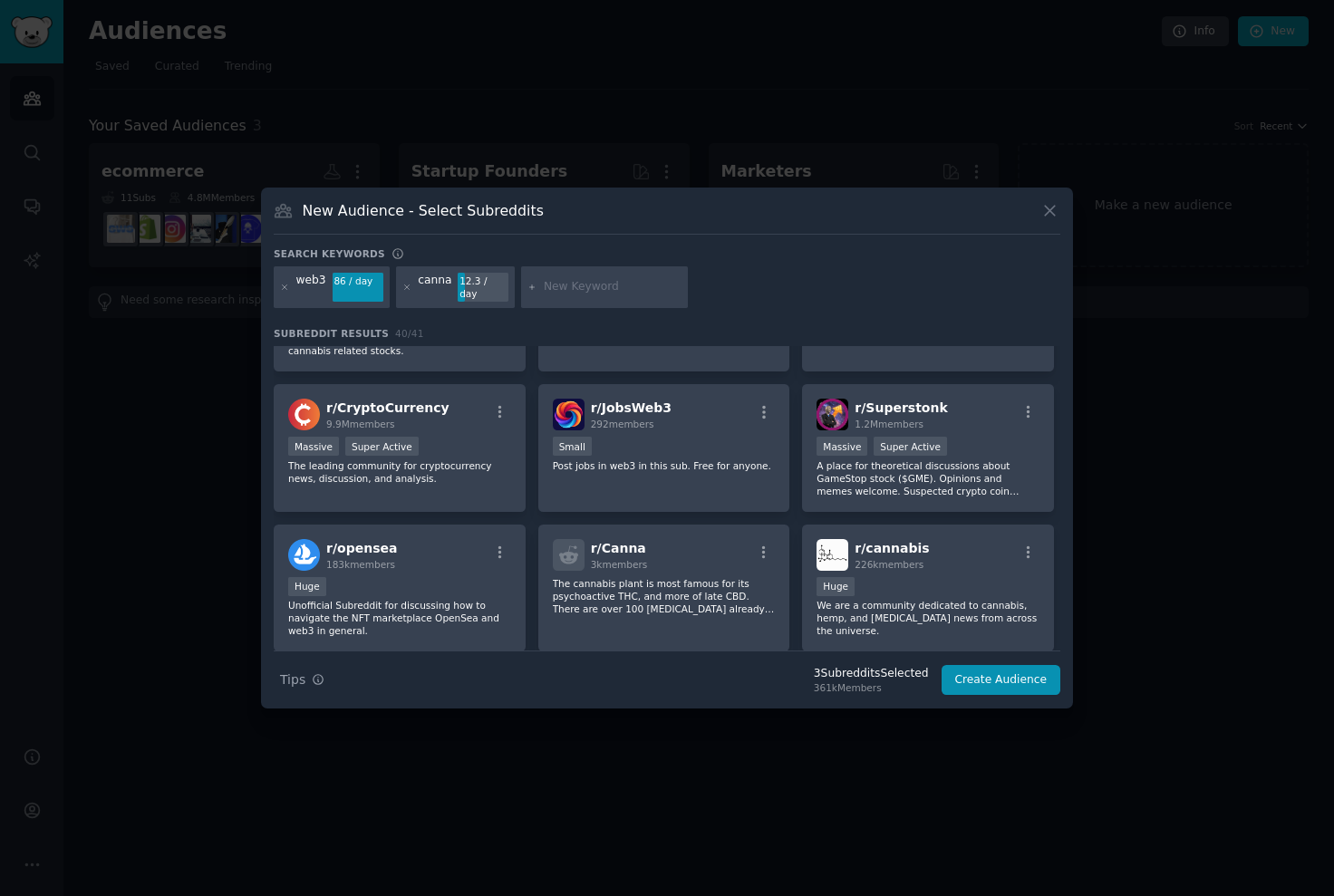
scroll to position [391, 0]
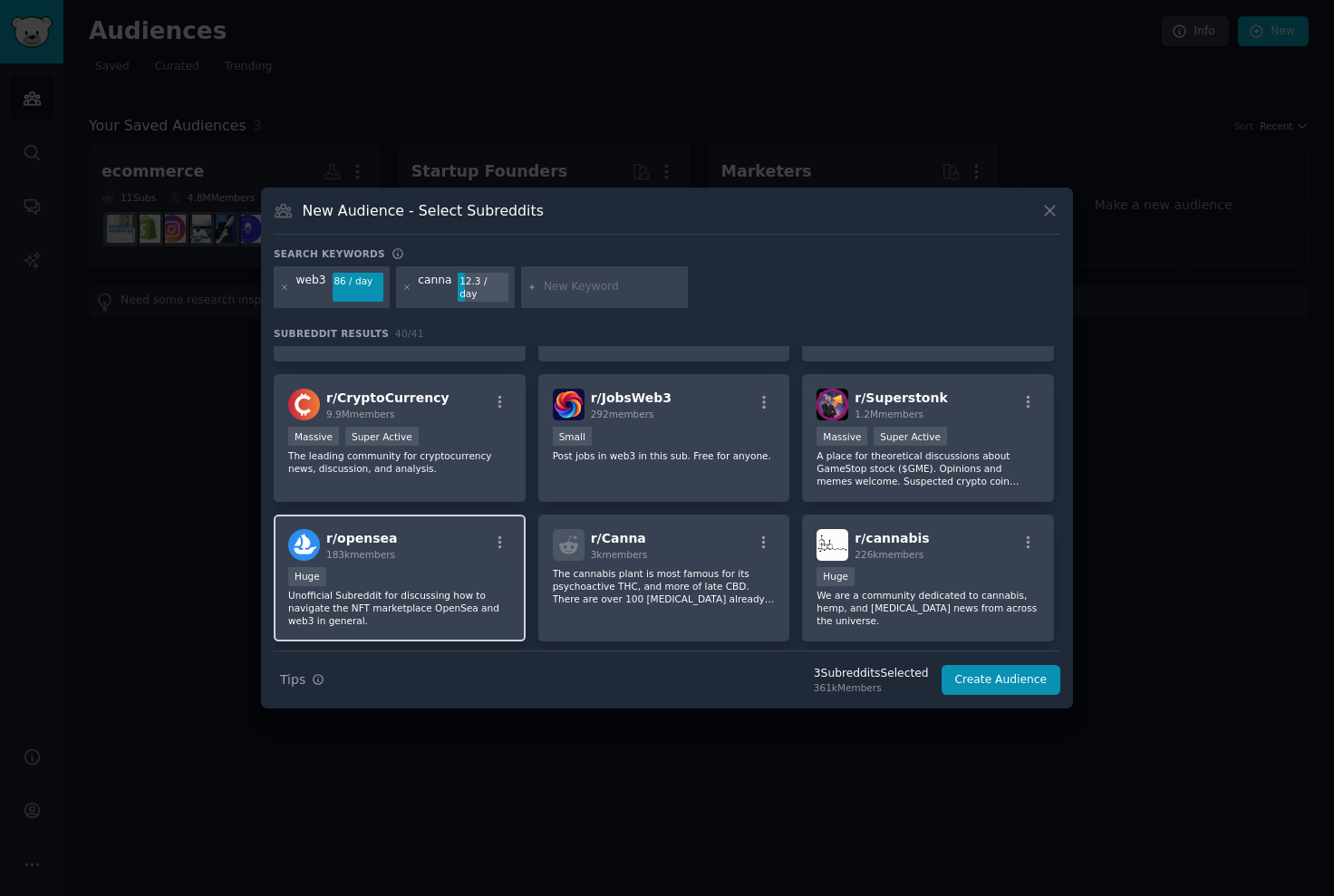
click at [493, 613] on p "Unofficial Subreddit for discussing how to navigate the NFT marketplace OpenSea…" at bounding box center [399, 607] width 223 height 38
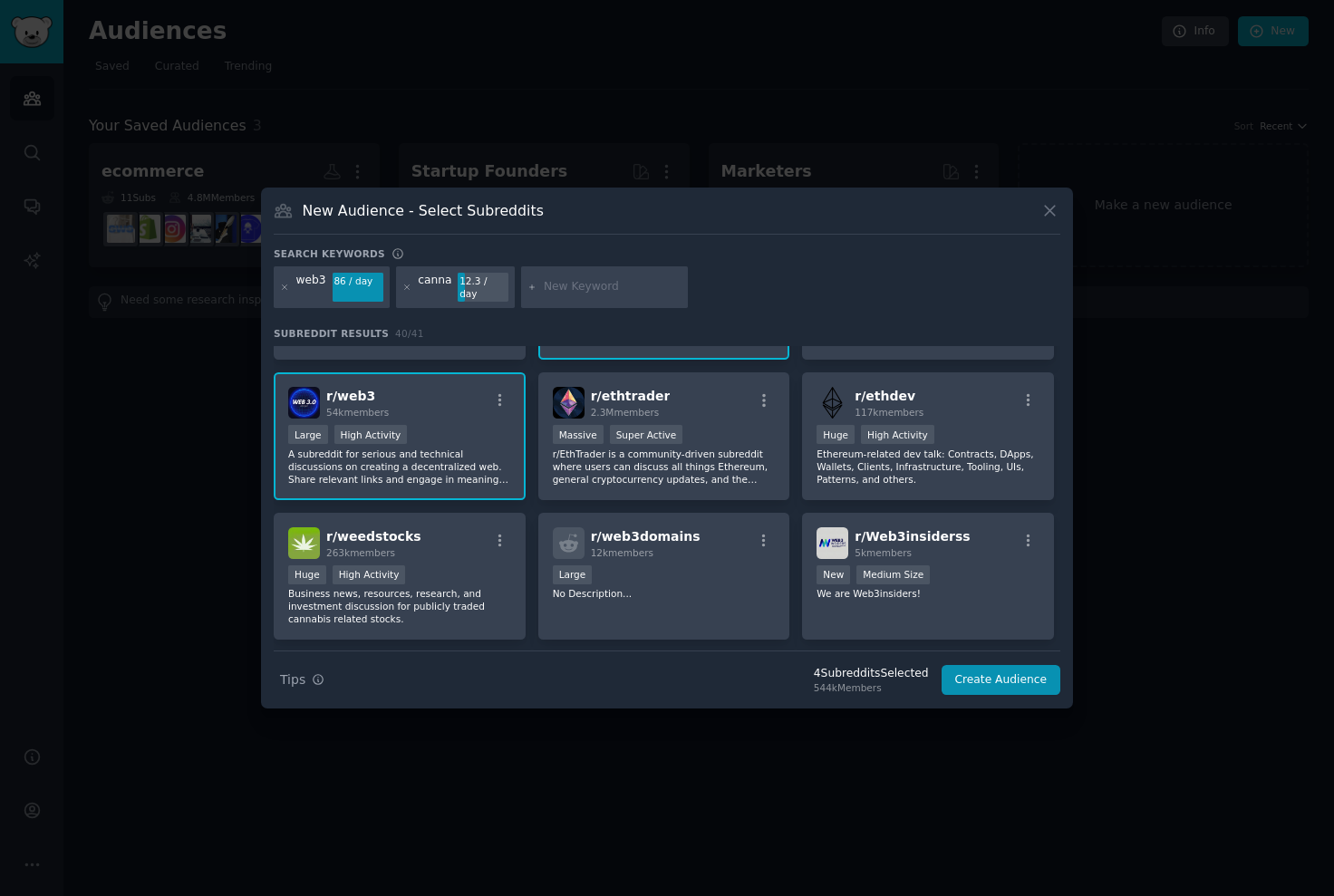
scroll to position [0, 0]
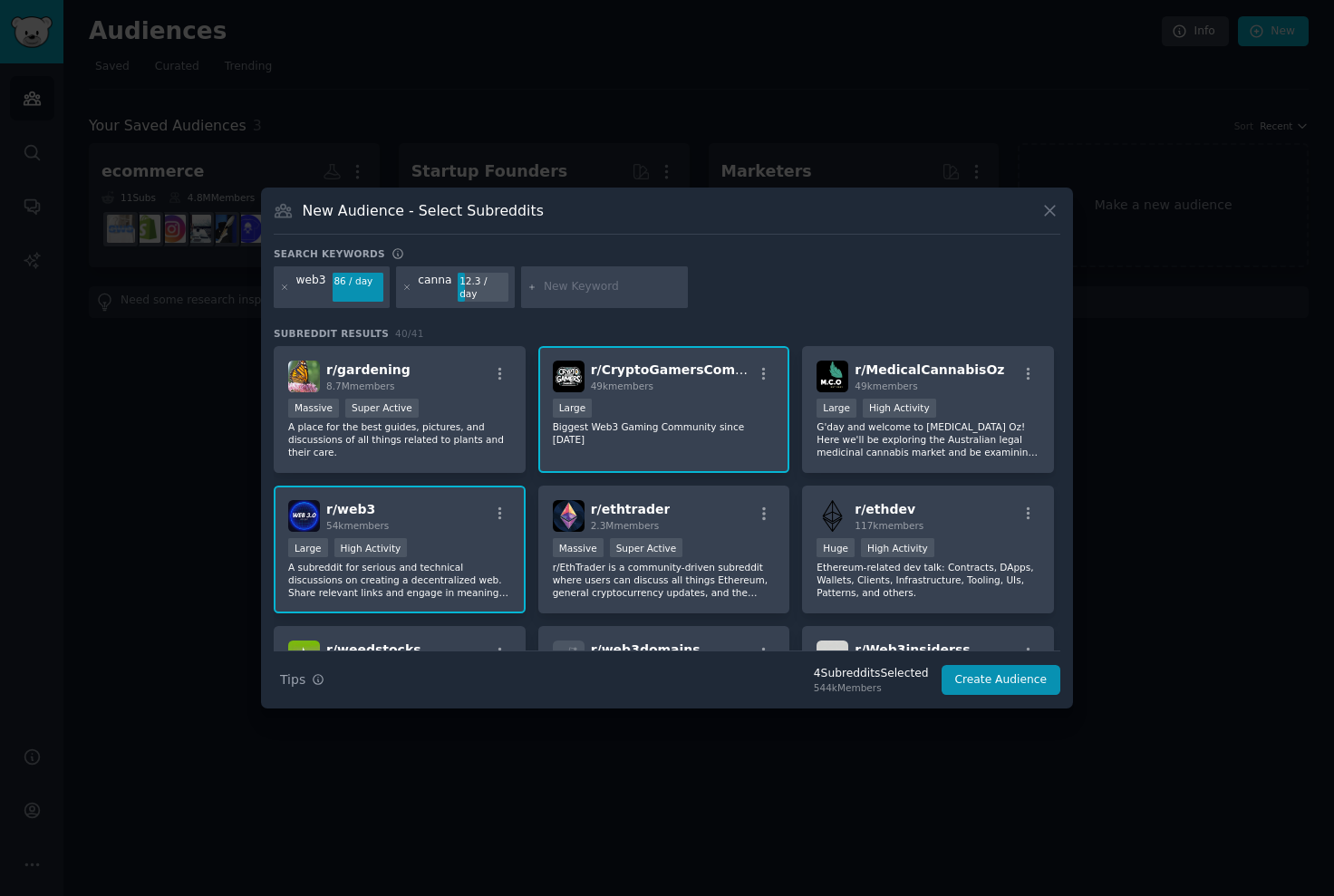
click at [391, 287] on div "web3 86 / day canna 12.3 / day" at bounding box center [667, 290] width 787 height 48
click at [398, 287] on div "canna 12.3 / day" at bounding box center [456, 287] width 120 height 41
click at [405, 287] on icon at bounding box center [406, 287] width 5 height 5
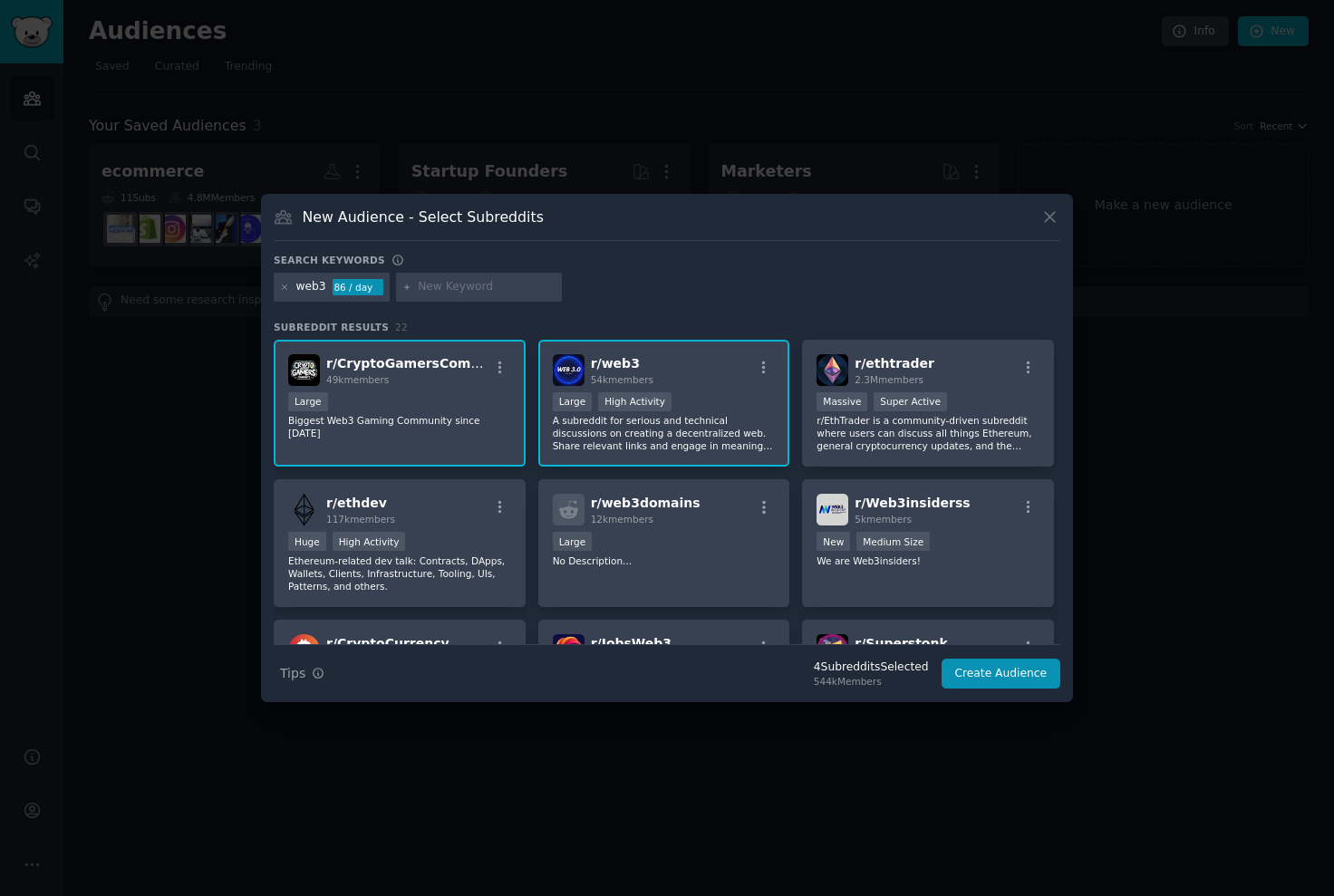
click at [460, 292] on input "text" at bounding box center [487, 287] width 138 height 16
type input "art"
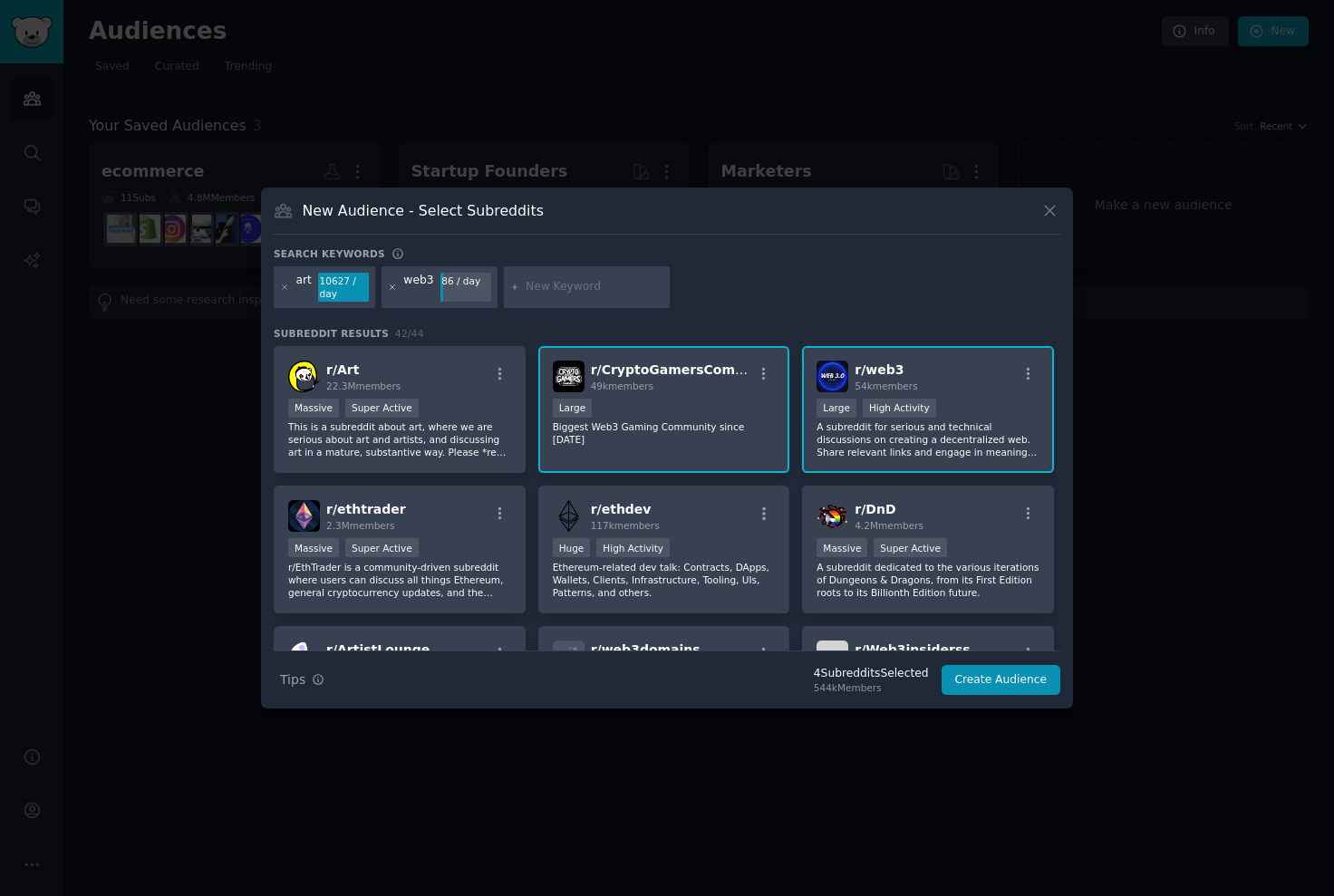
click at [390, 287] on icon at bounding box center [392, 287] width 5 height 5
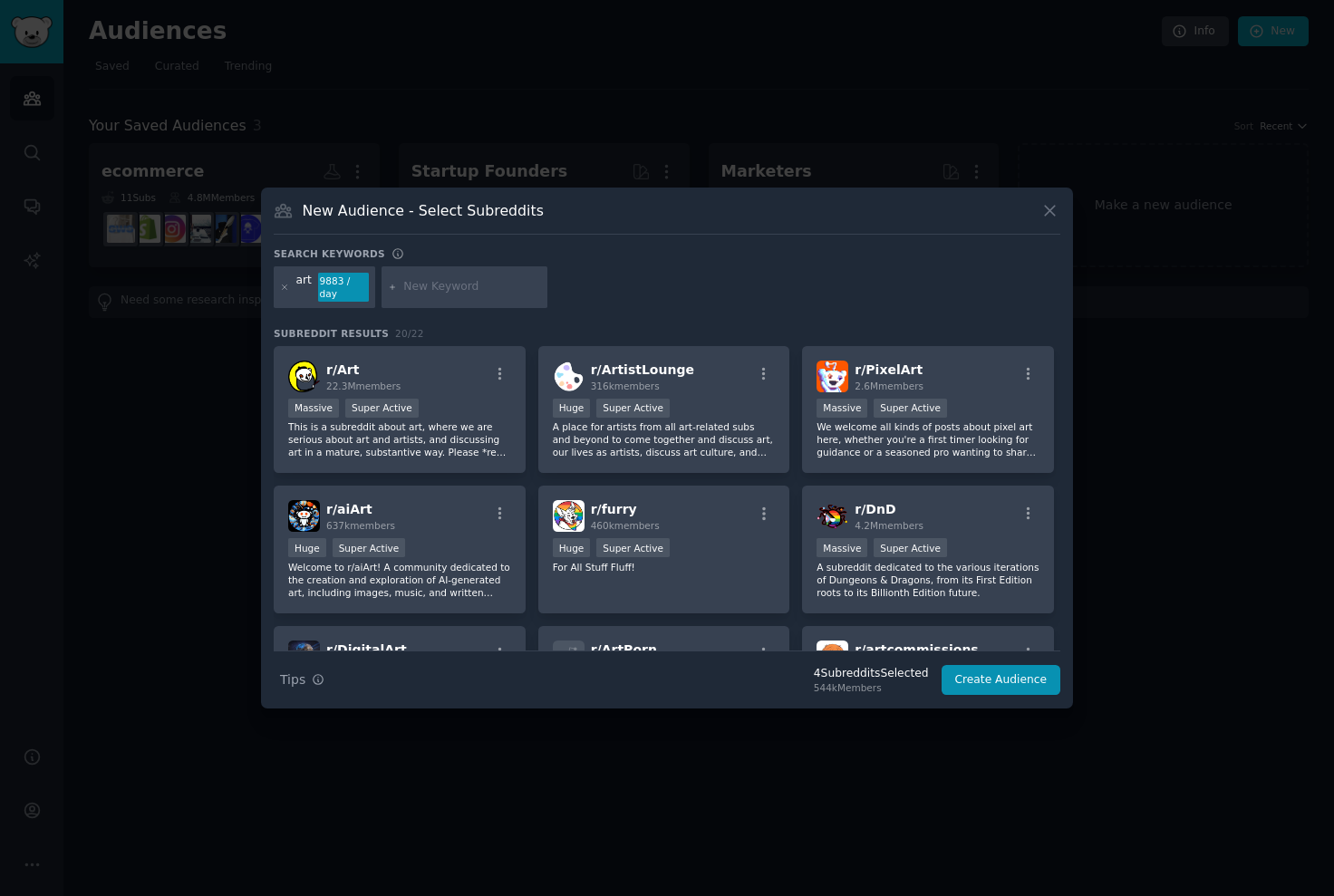
click at [429, 290] on input "text" at bounding box center [472, 287] width 138 height 16
type input "NFts"
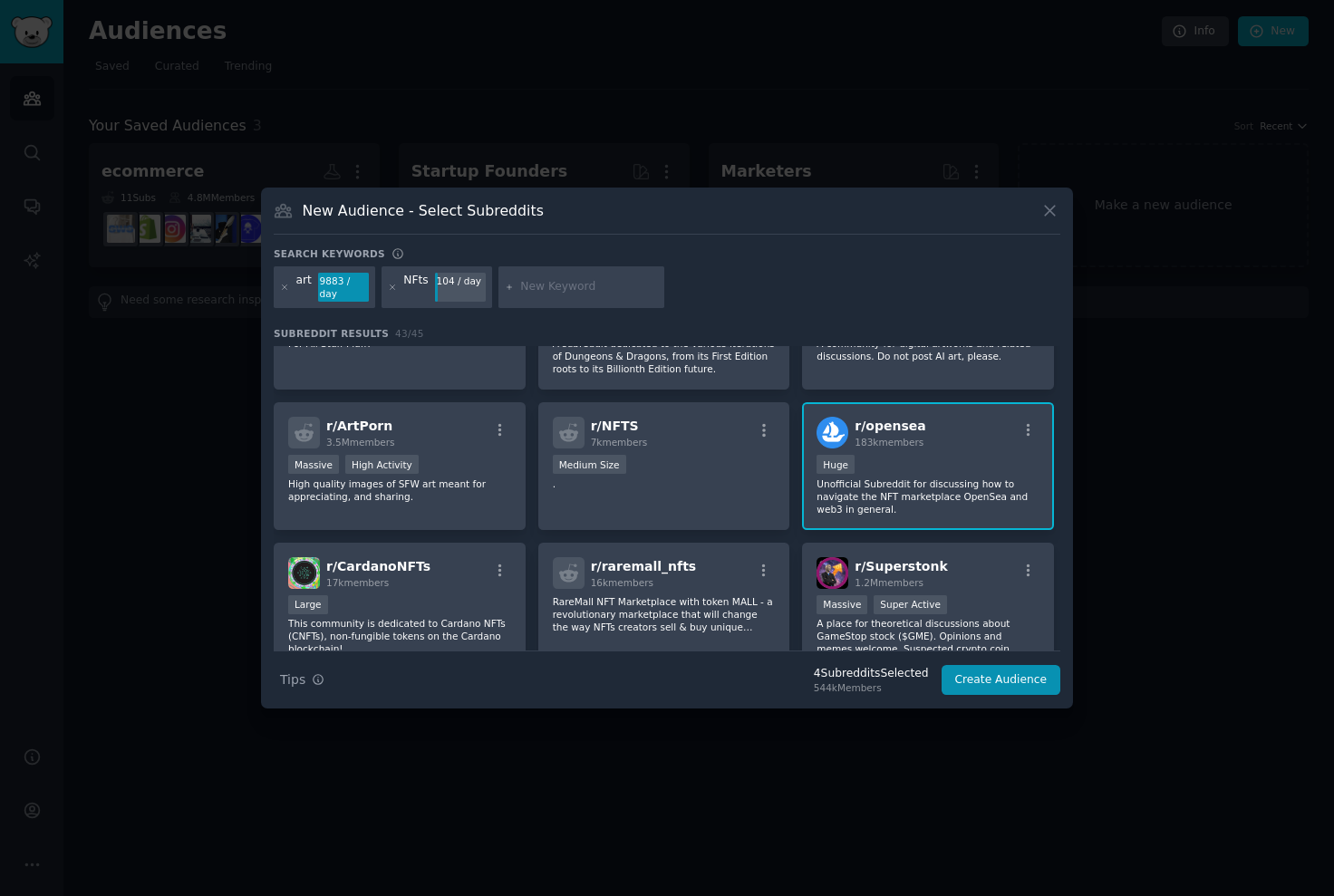
scroll to position [362, 0]
type input "abstract"
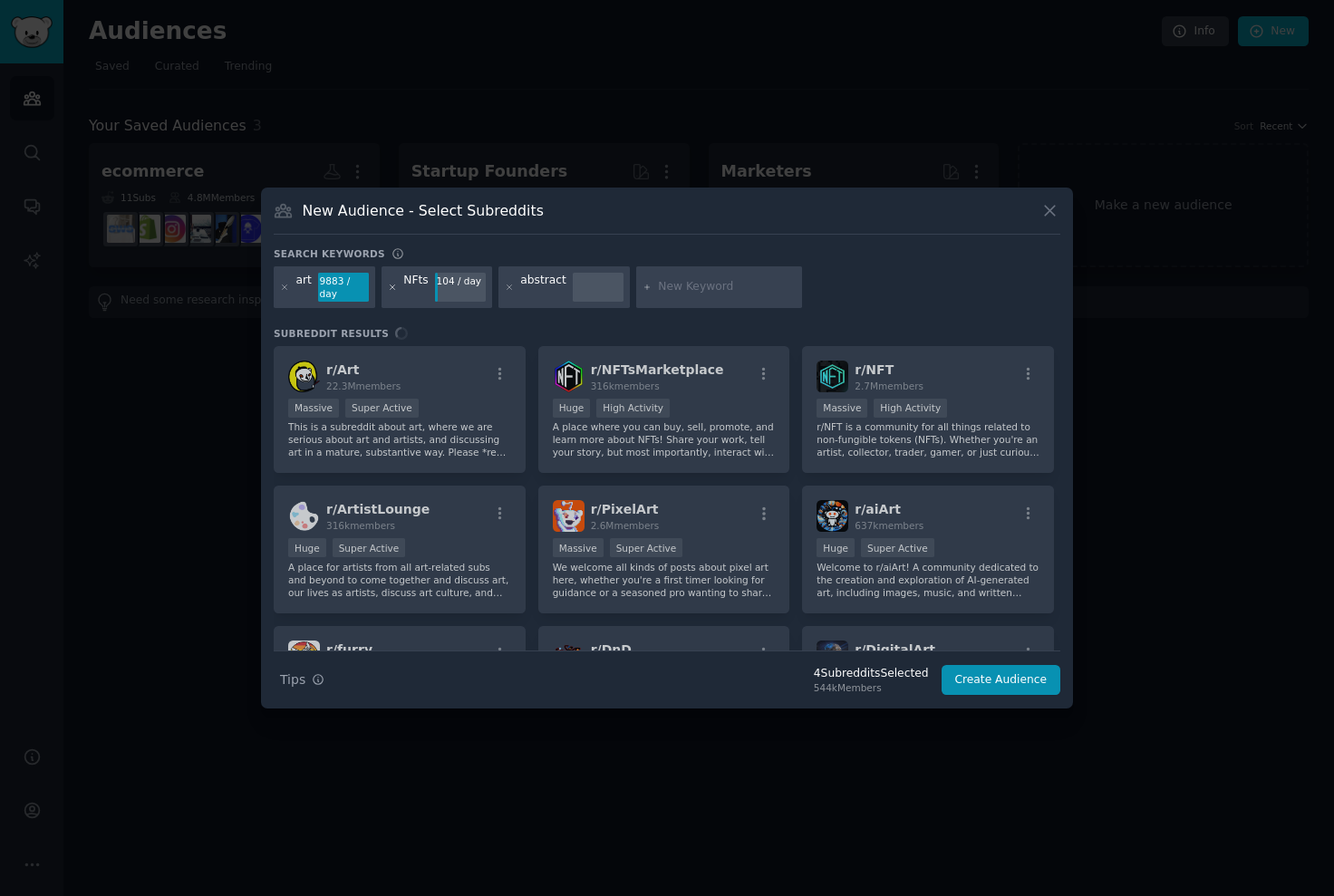
click at [391, 288] on icon at bounding box center [392, 288] width 10 height 10
click at [286, 288] on icon at bounding box center [285, 287] width 5 height 5
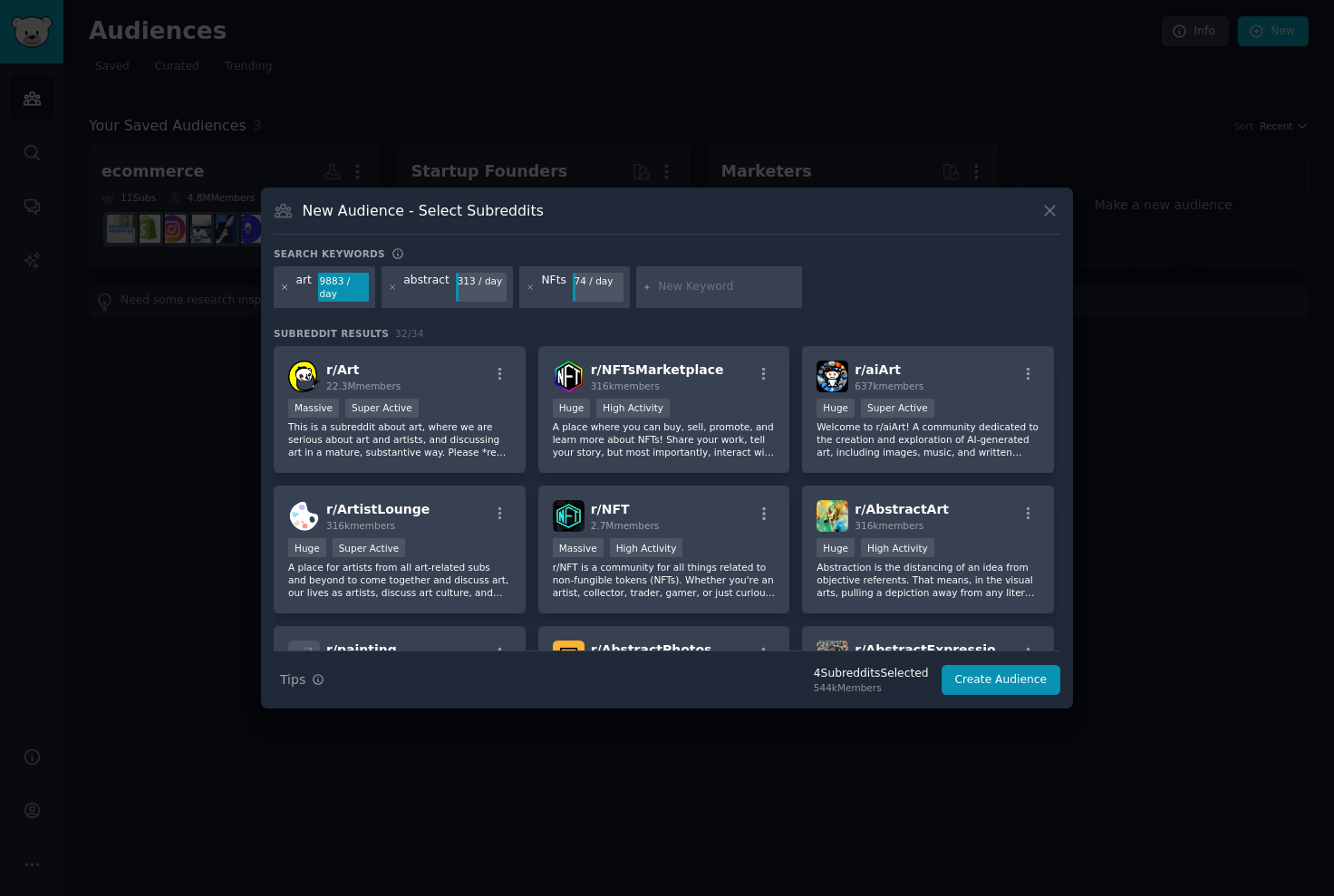
click at [285, 288] on icon at bounding box center [285, 288] width 10 height 10
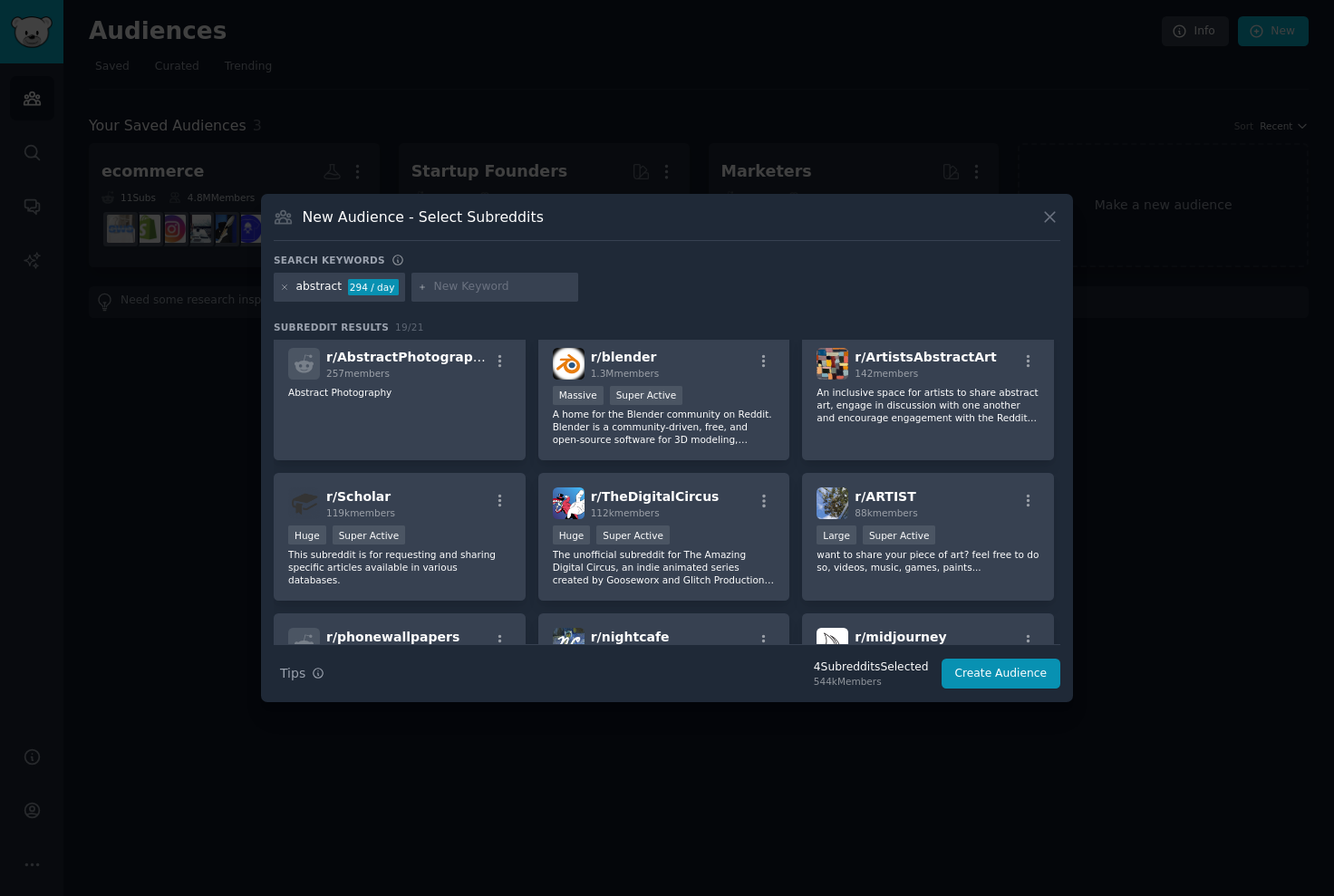
scroll to position [215, 0]
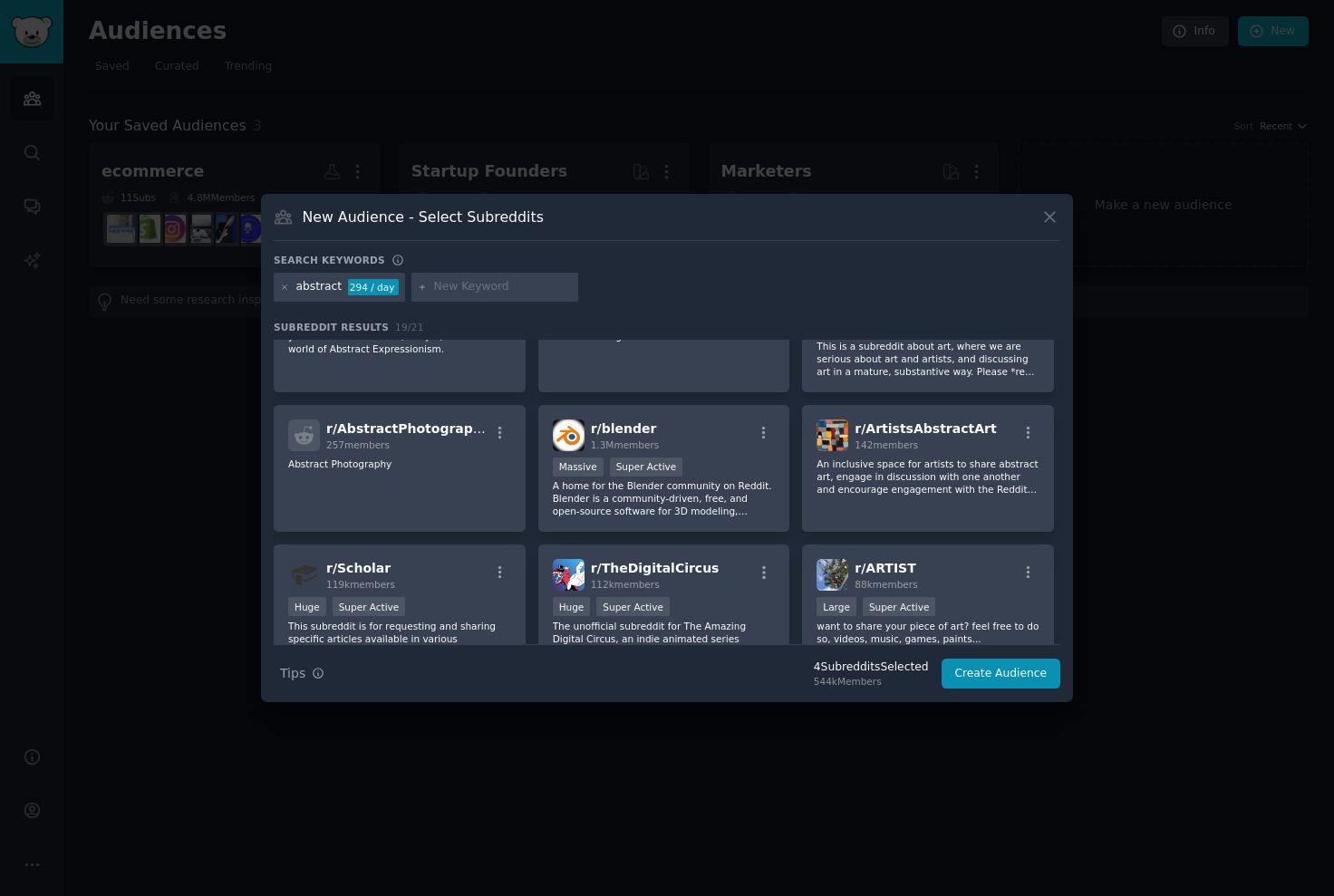
click at [475, 288] on input "text" at bounding box center [503, 287] width 138 height 16
type input "abstract web3"
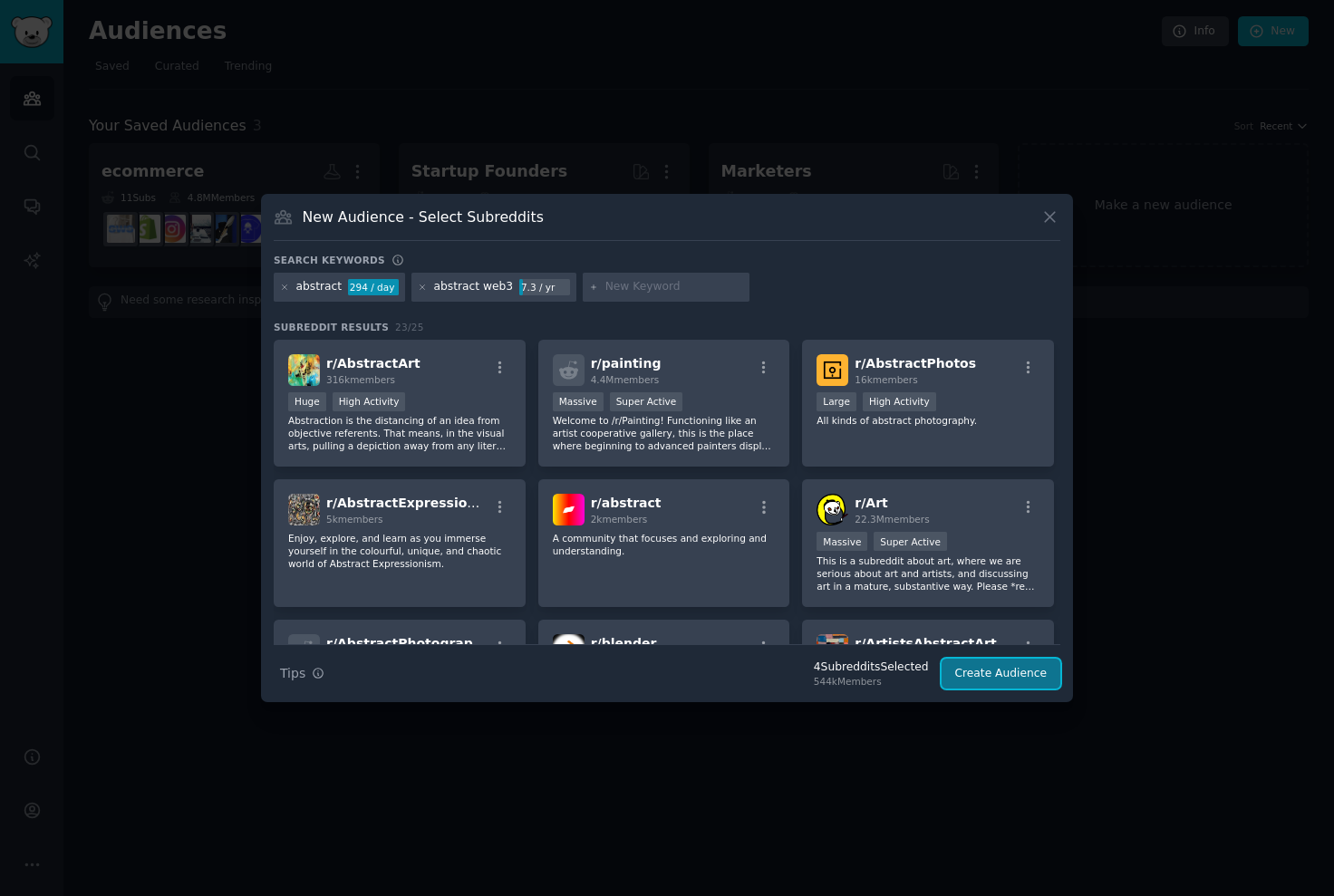
click at [1018, 681] on button "Create Audience" at bounding box center [1001, 673] width 120 height 31
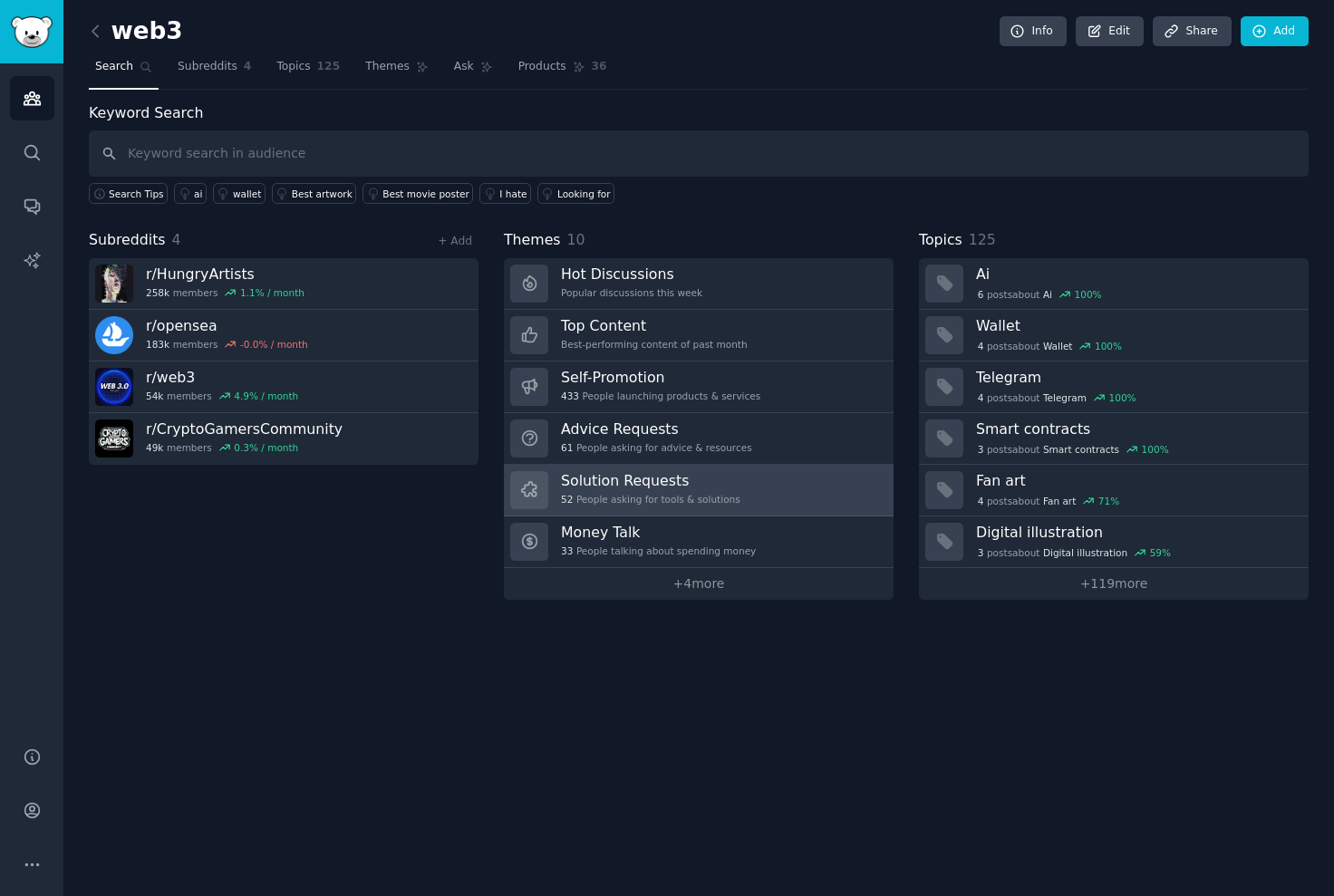
click at [748, 500] on link "Solution Requests 52 People asking for tools & solutions" at bounding box center [698, 490] width 390 height 52
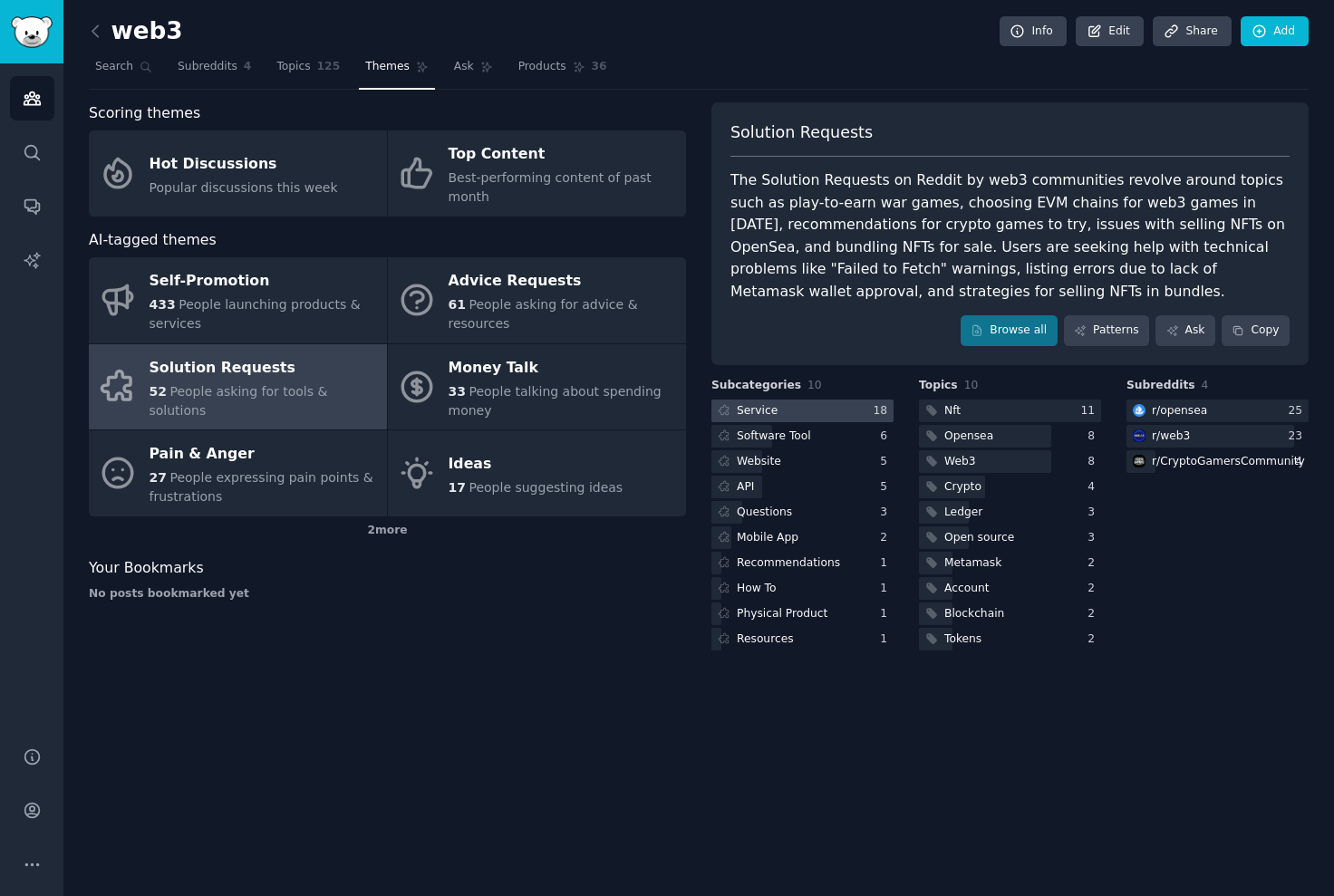
click at [783, 411] on div at bounding box center [802, 411] width 182 height 23
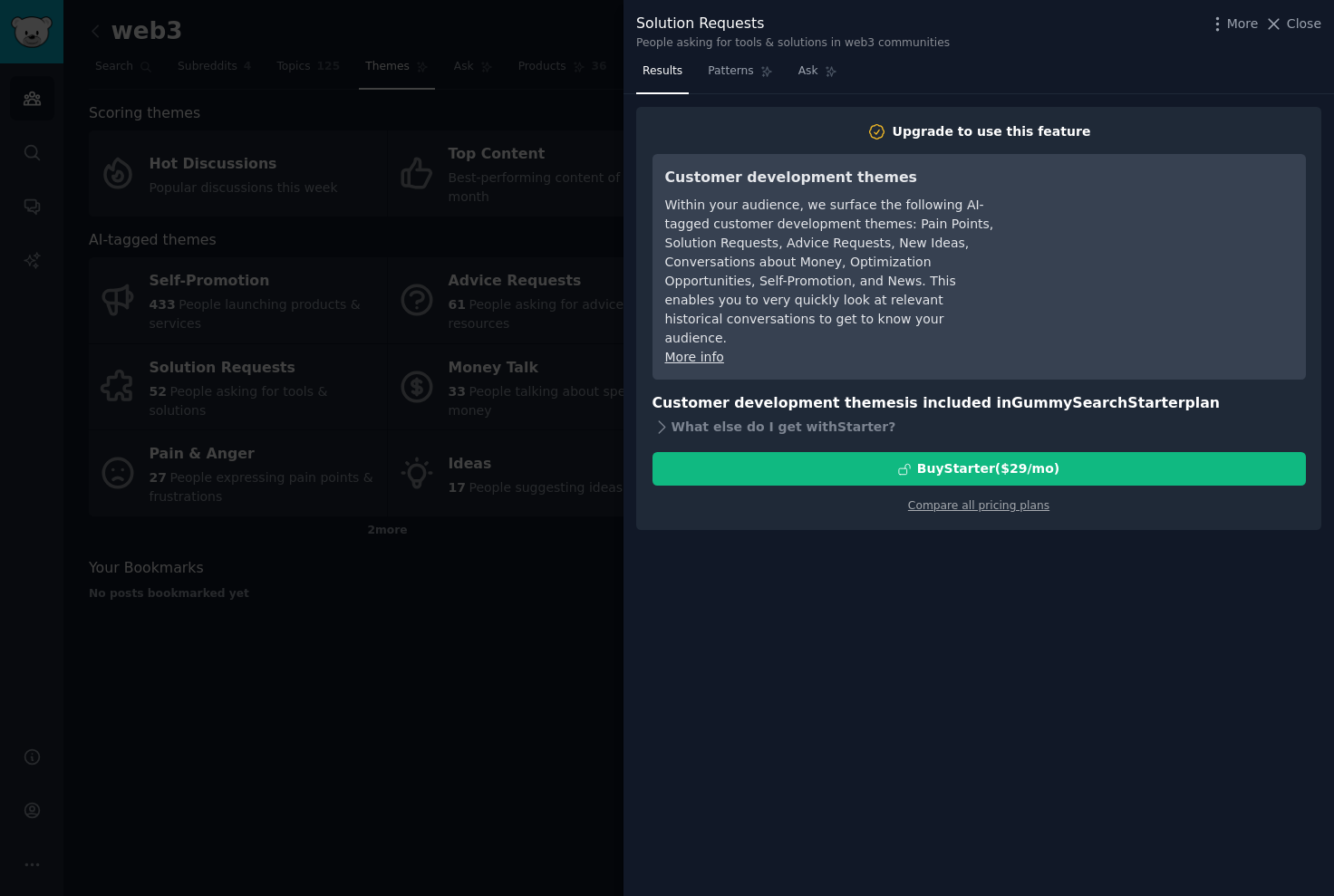
click at [581, 207] on div at bounding box center [667, 448] width 1334 height 896
